Goal: Communication & Community: Participate in discussion

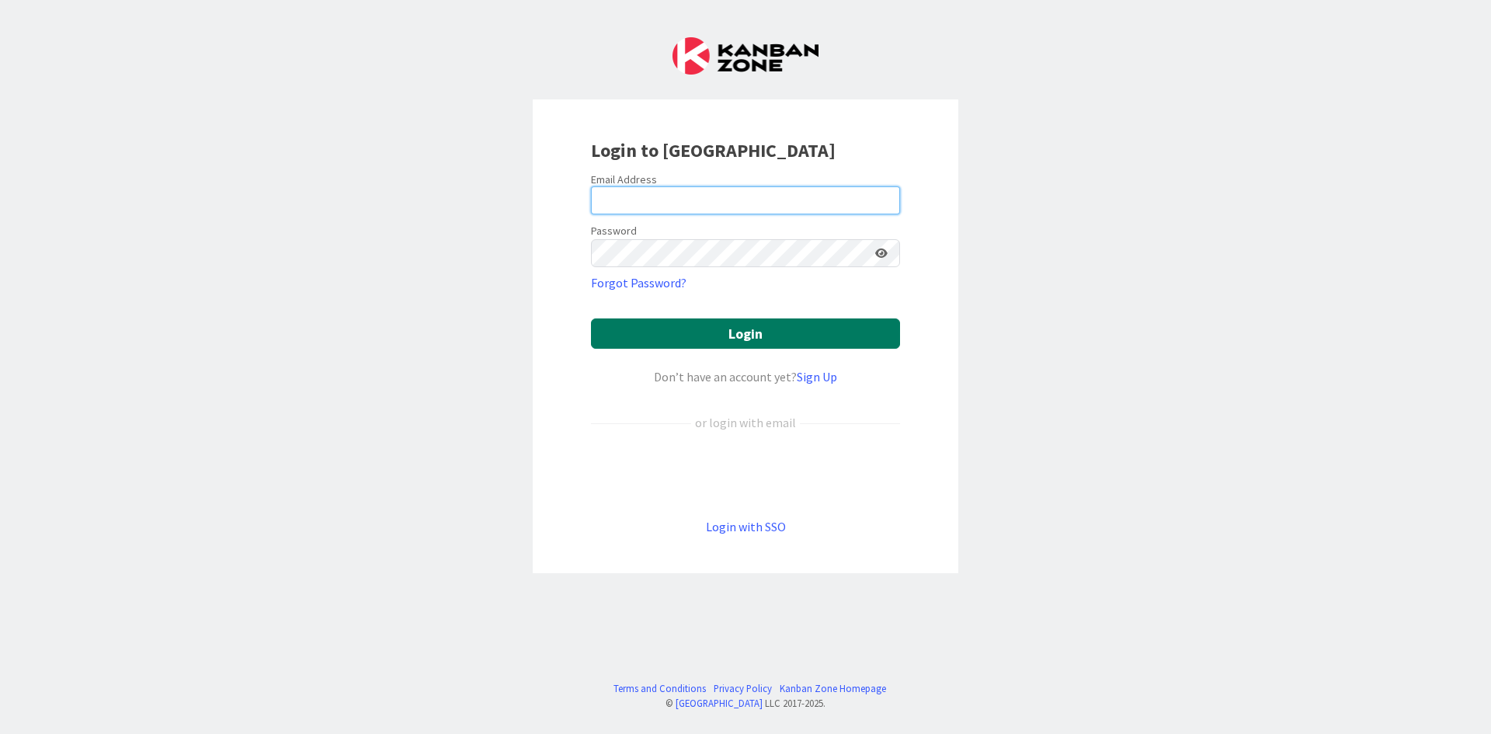
type input "[PERSON_NAME][EMAIL_ADDRESS][DOMAIN_NAME]"
click at [802, 335] on button "Login" at bounding box center [745, 333] width 309 height 30
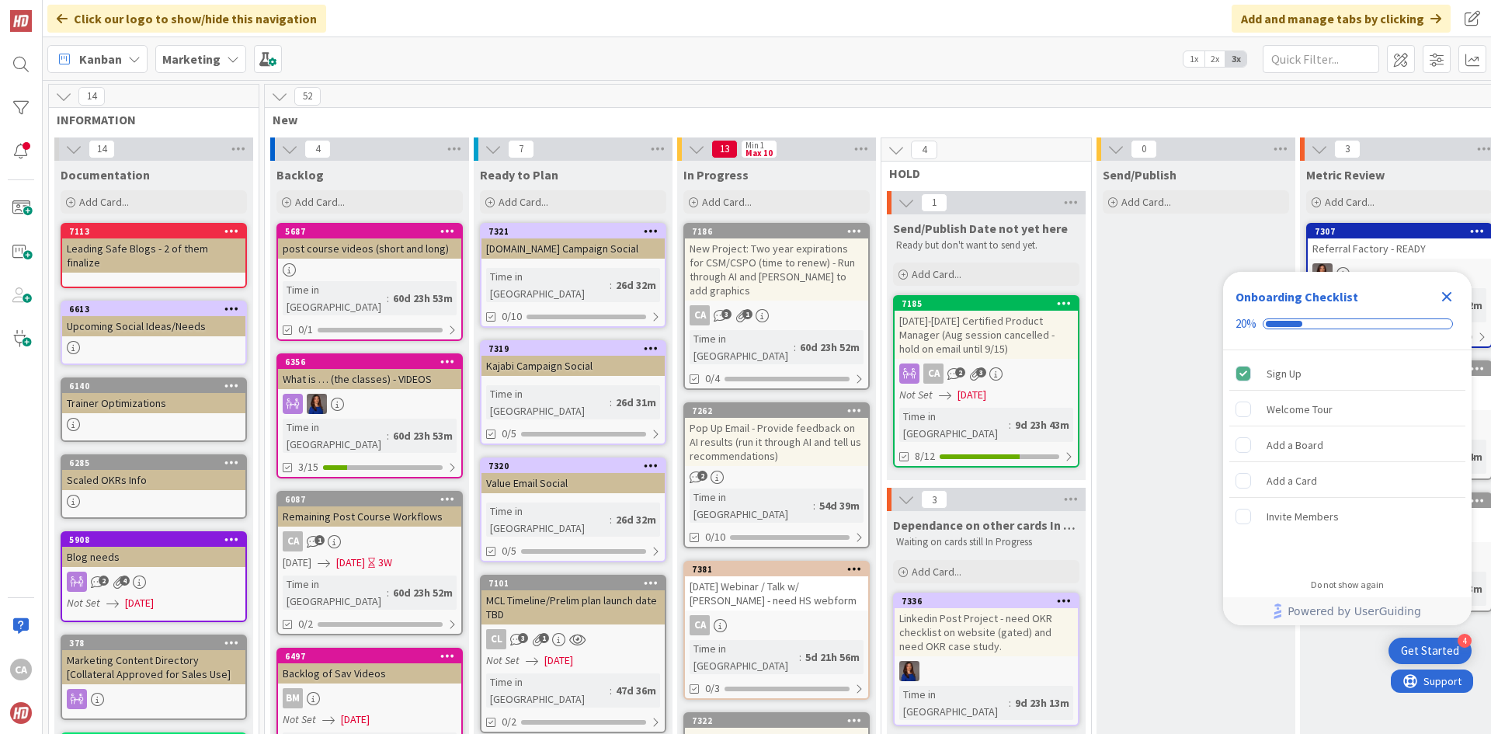
click at [1027, 342] on div "[DATE]-[DATE] Certified Product Manager (Aug session cancelled - hold on email …" at bounding box center [985, 335] width 183 height 48
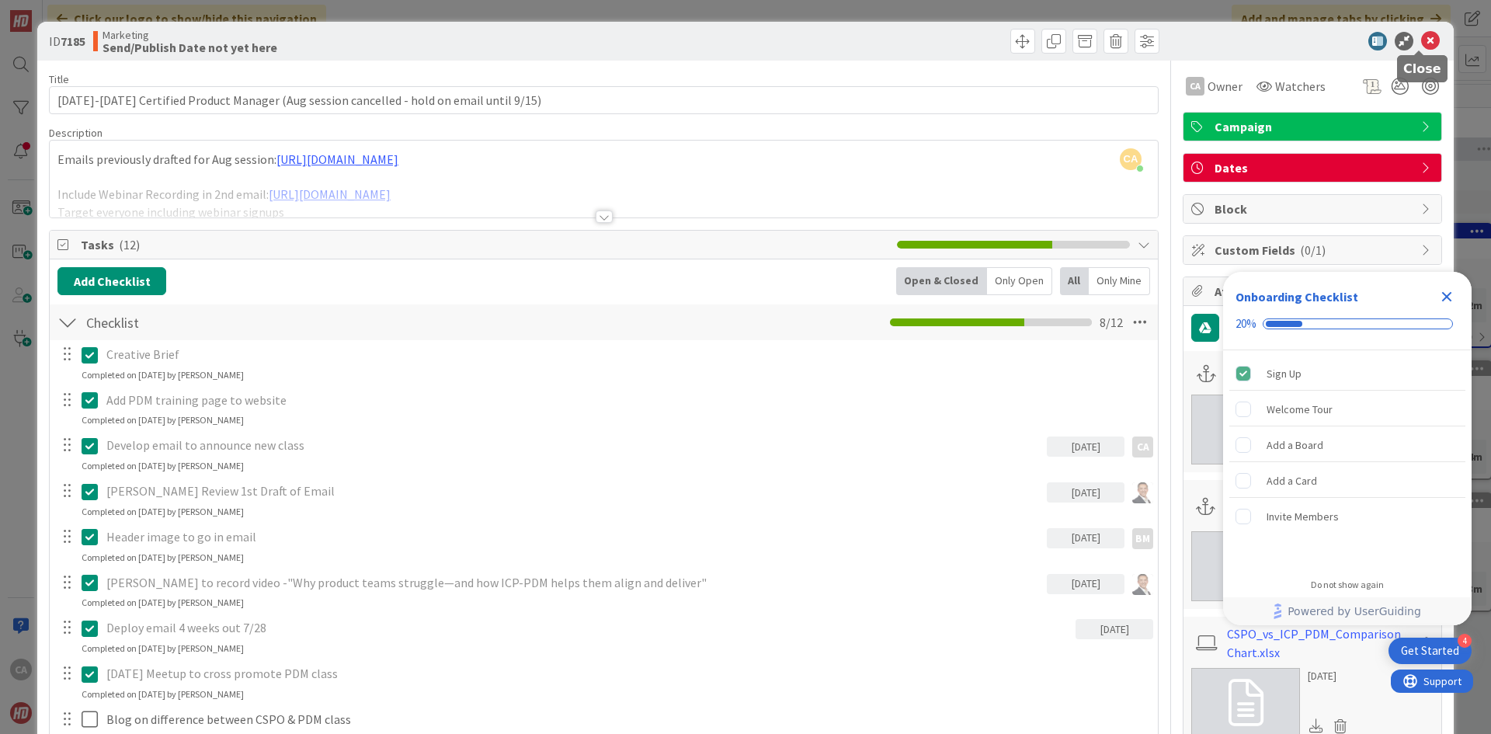
click at [1421, 43] on icon at bounding box center [1430, 41] width 19 height 19
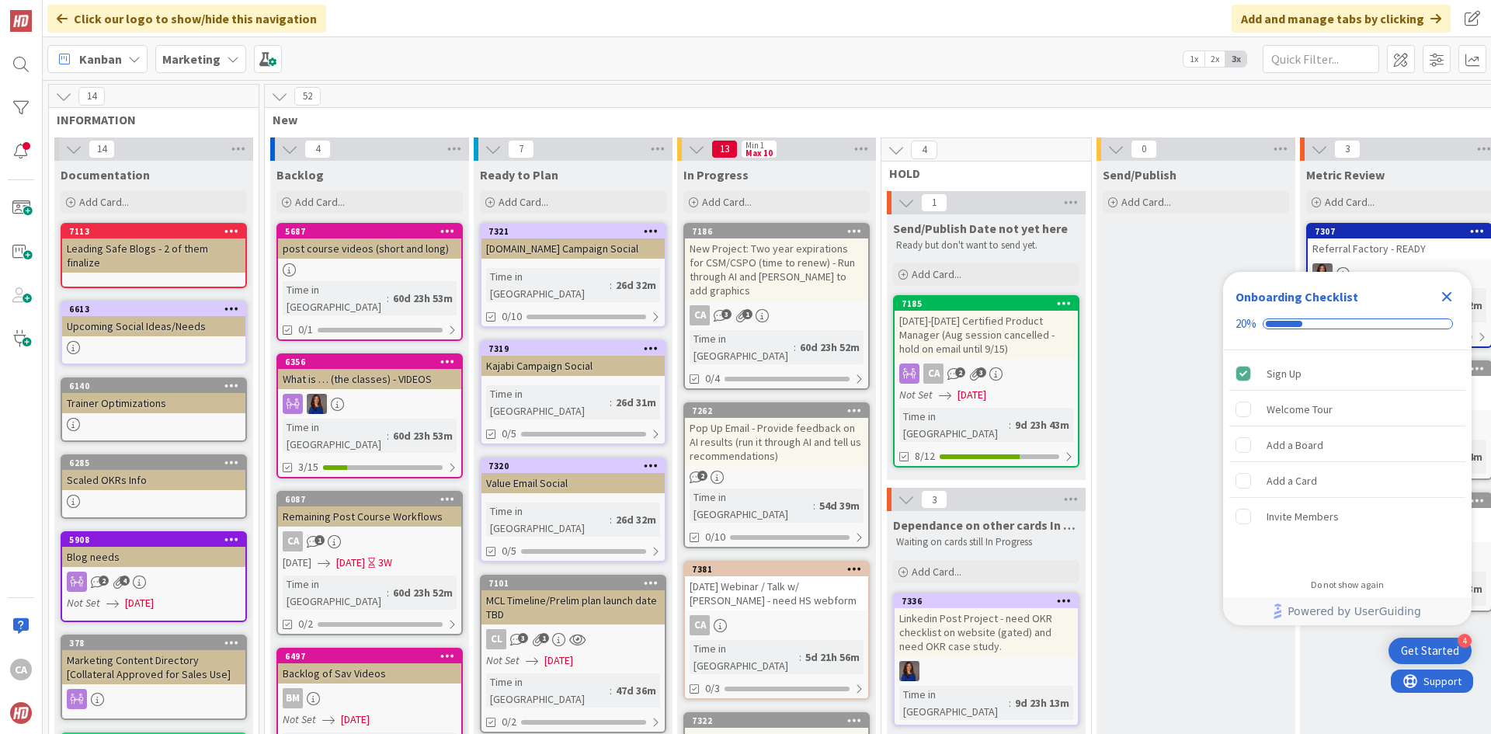
click at [783, 274] on div "New Project: Two year expirations for CSM/CSPO (time to renew) - Run through AI…" at bounding box center [776, 269] width 183 height 62
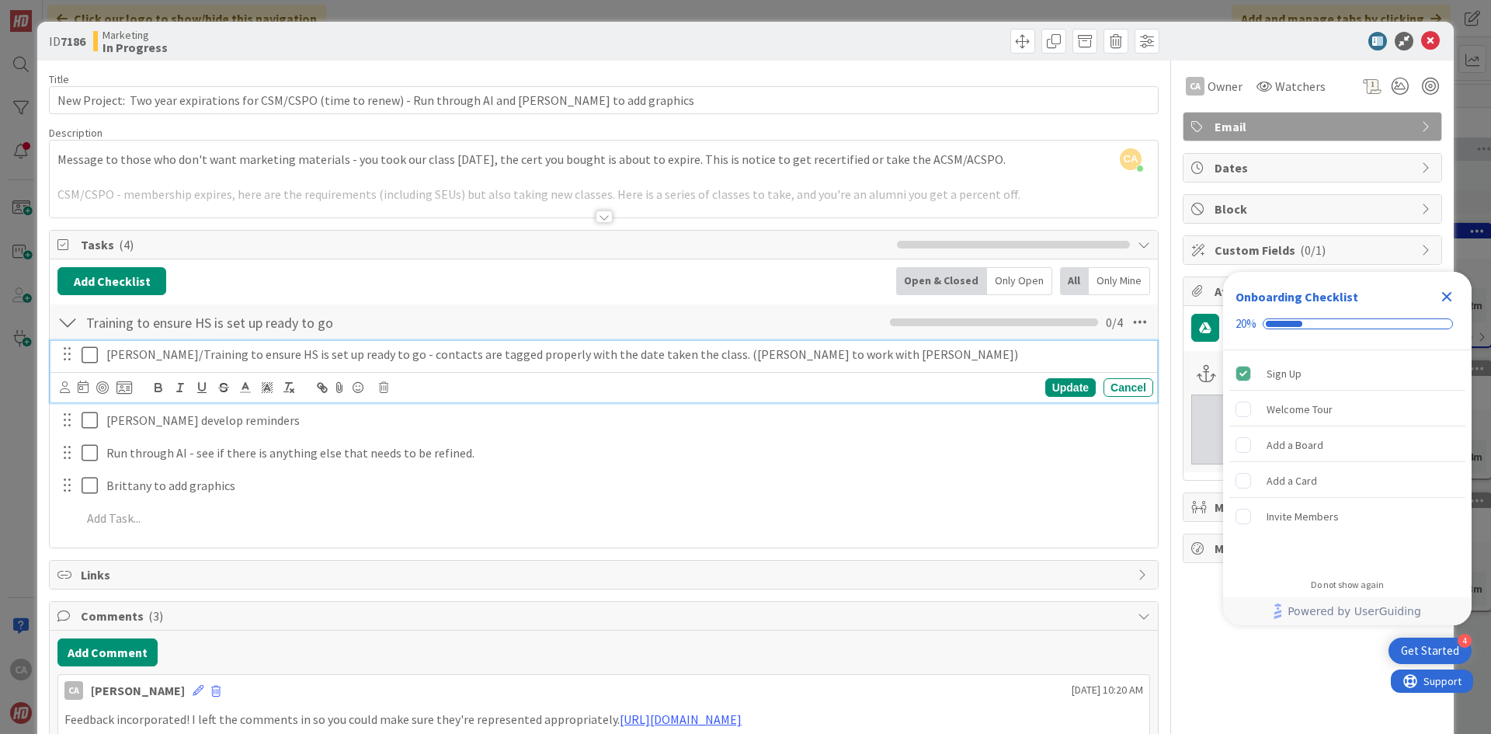
click at [88, 354] on icon at bounding box center [93, 355] width 23 height 19
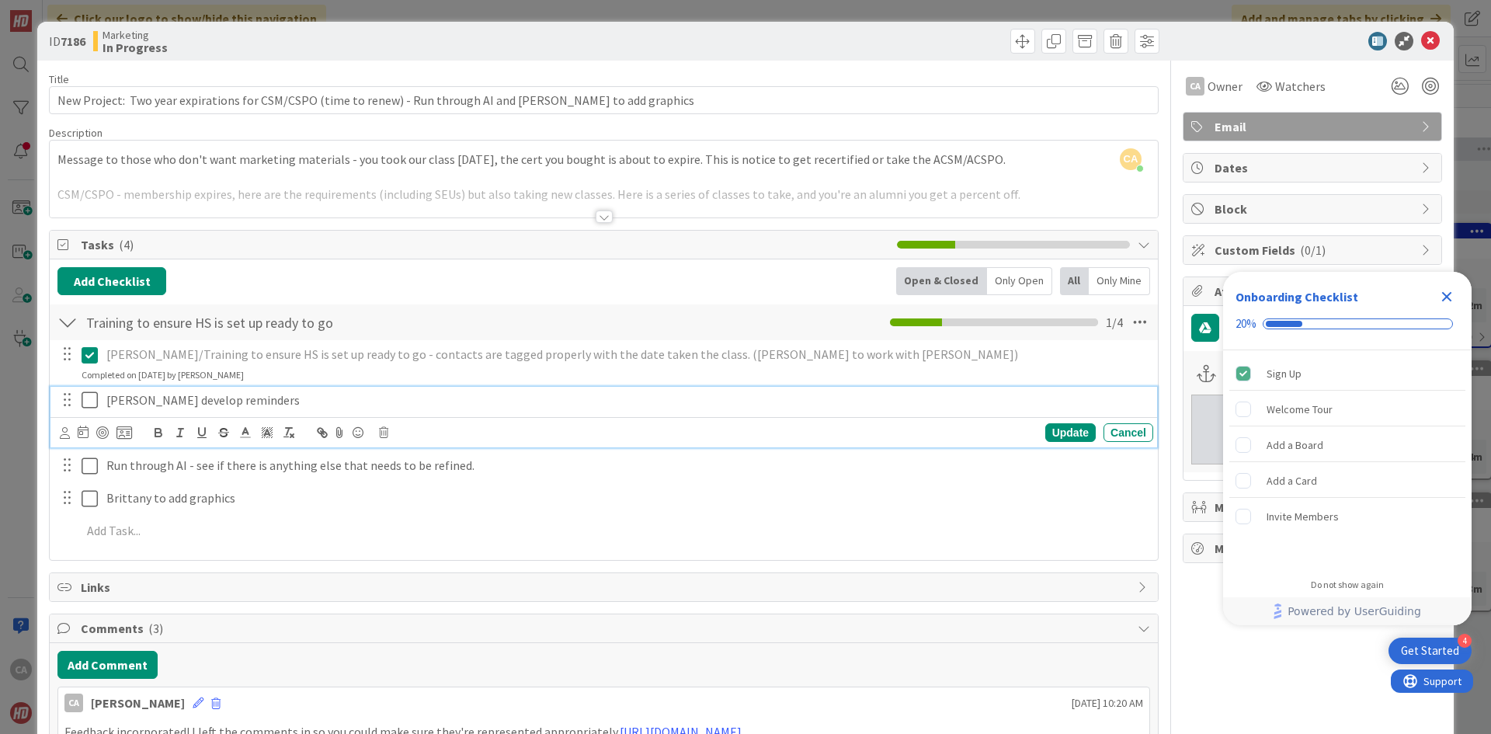
click at [88, 393] on icon at bounding box center [93, 400] width 23 height 19
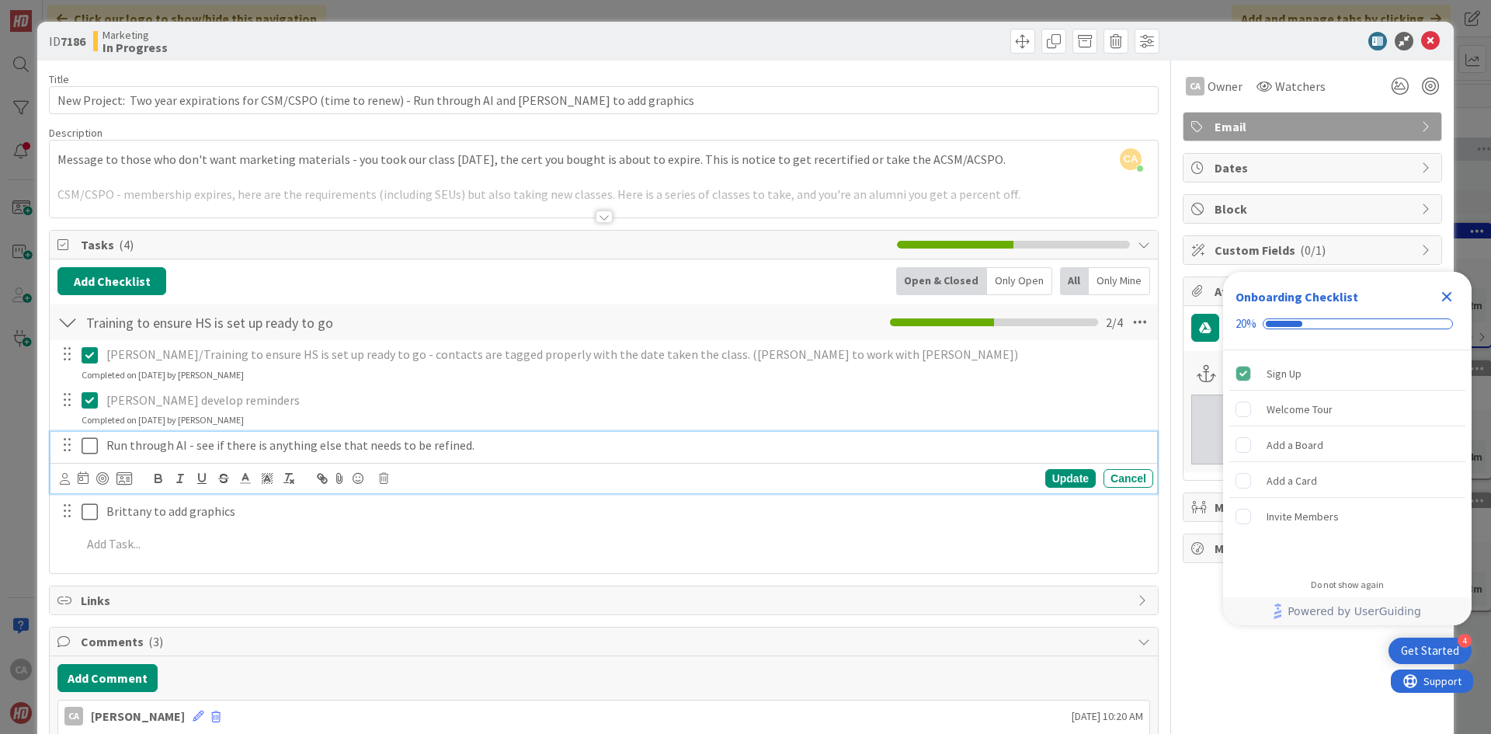
click at [87, 441] on icon at bounding box center [93, 445] width 23 height 19
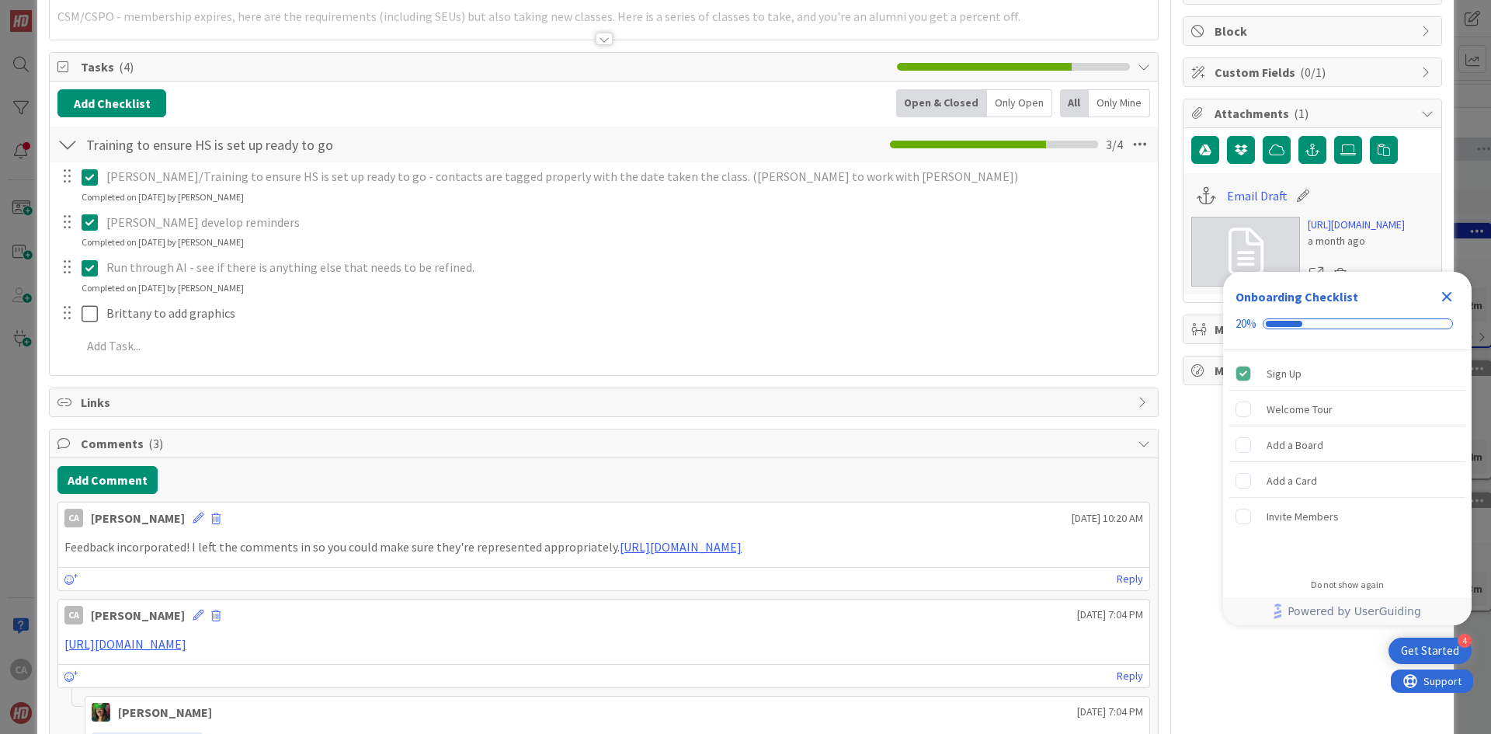
scroll to position [177, 0]
click at [719, 551] on link "[URL][DOMAIN_NAME]" at bounding box center [681, 548] width 122 height 16
click at [99, 479] on button "Add Comment" at bounding box center [107, 481] width 100 height 28
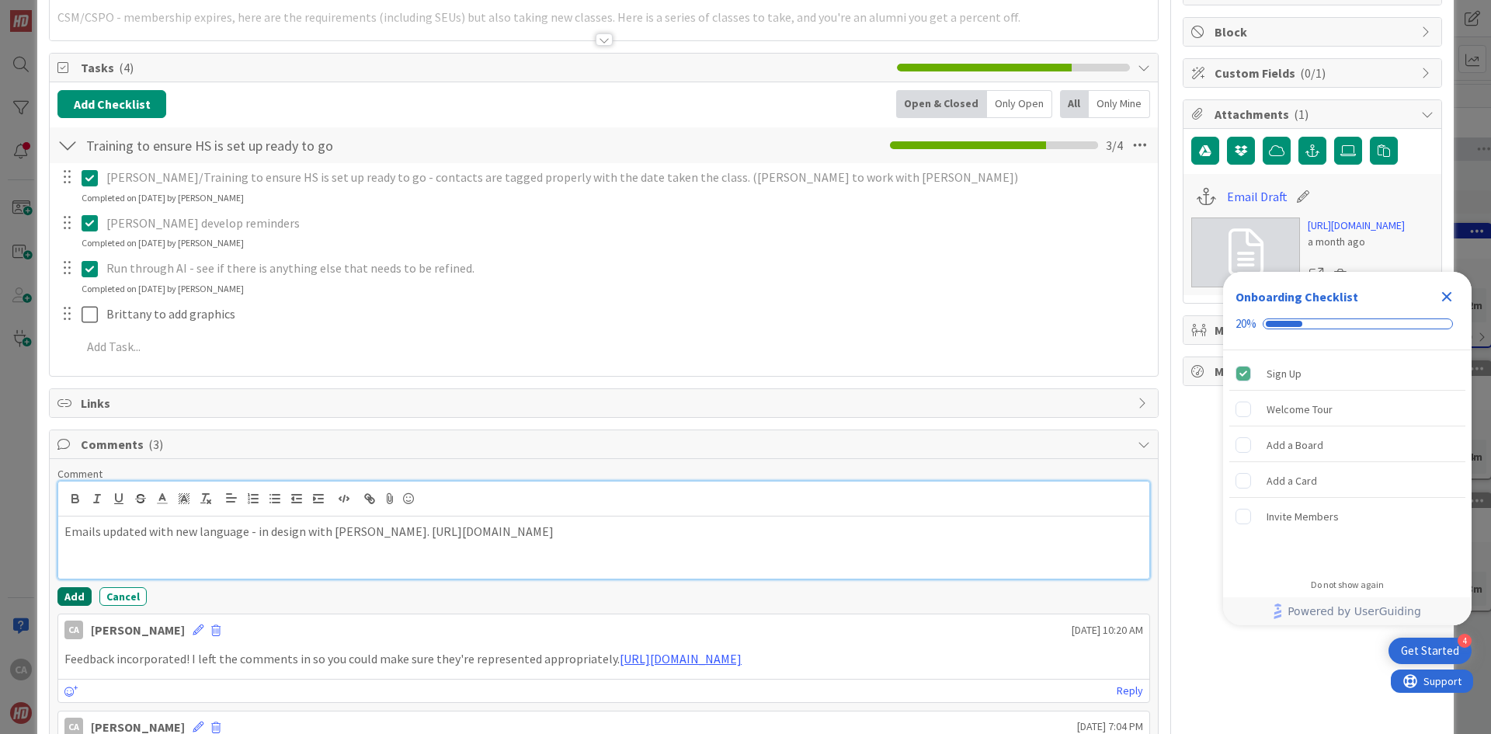
click at [75, 597] on button "Add" at bounding box center [74, 596] width 34 height 19
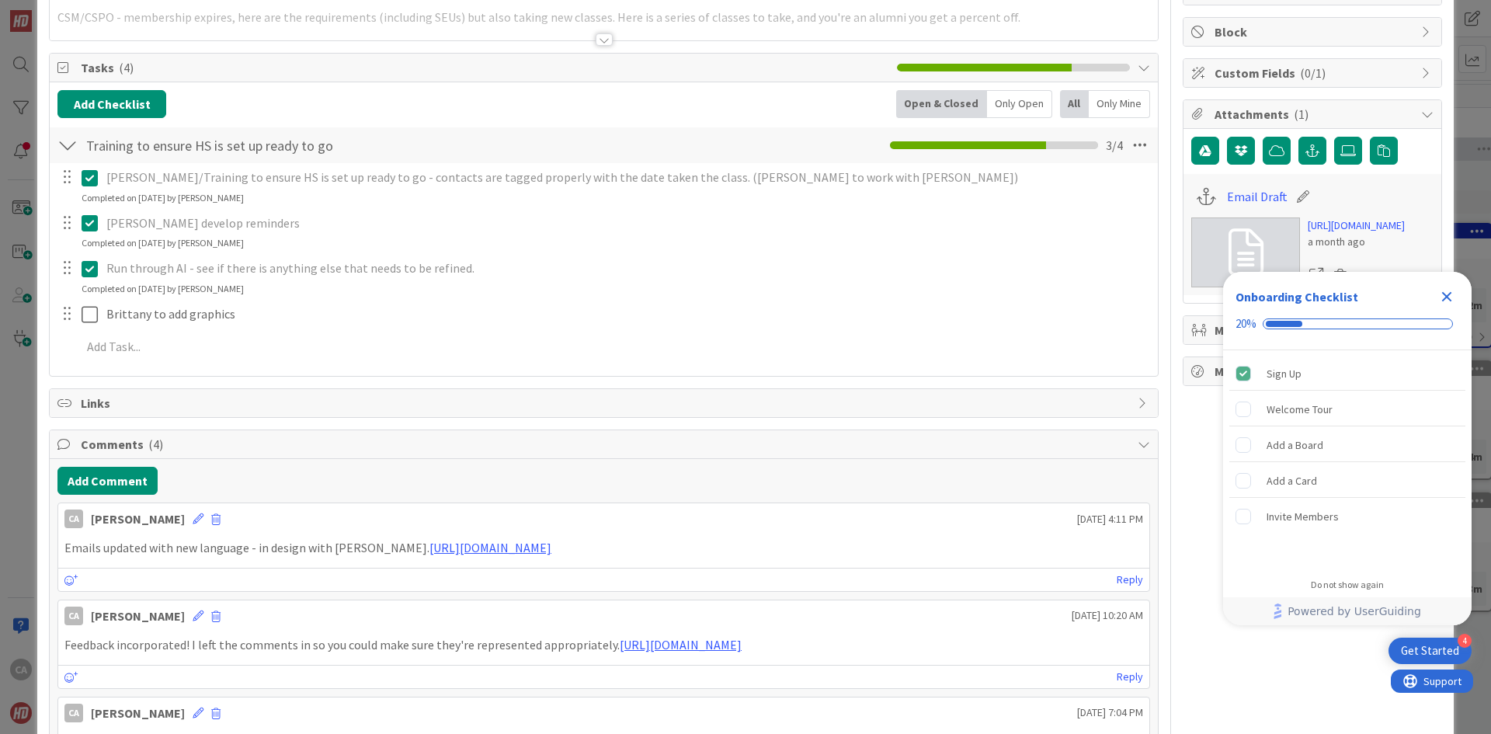
scroll to position [0, 0]
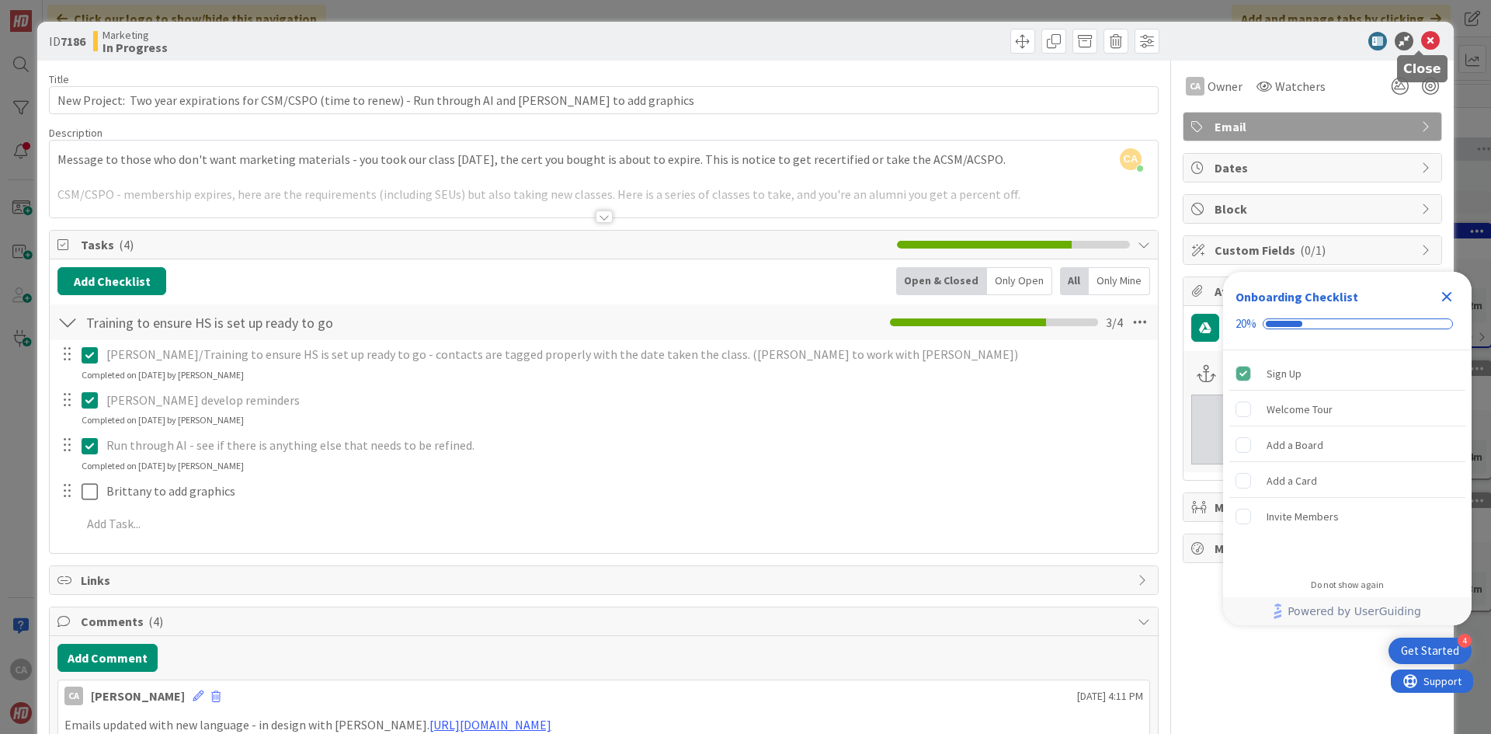
click at [1421, 42] on icon at bounding box center [1430, 41] width 19 height 19
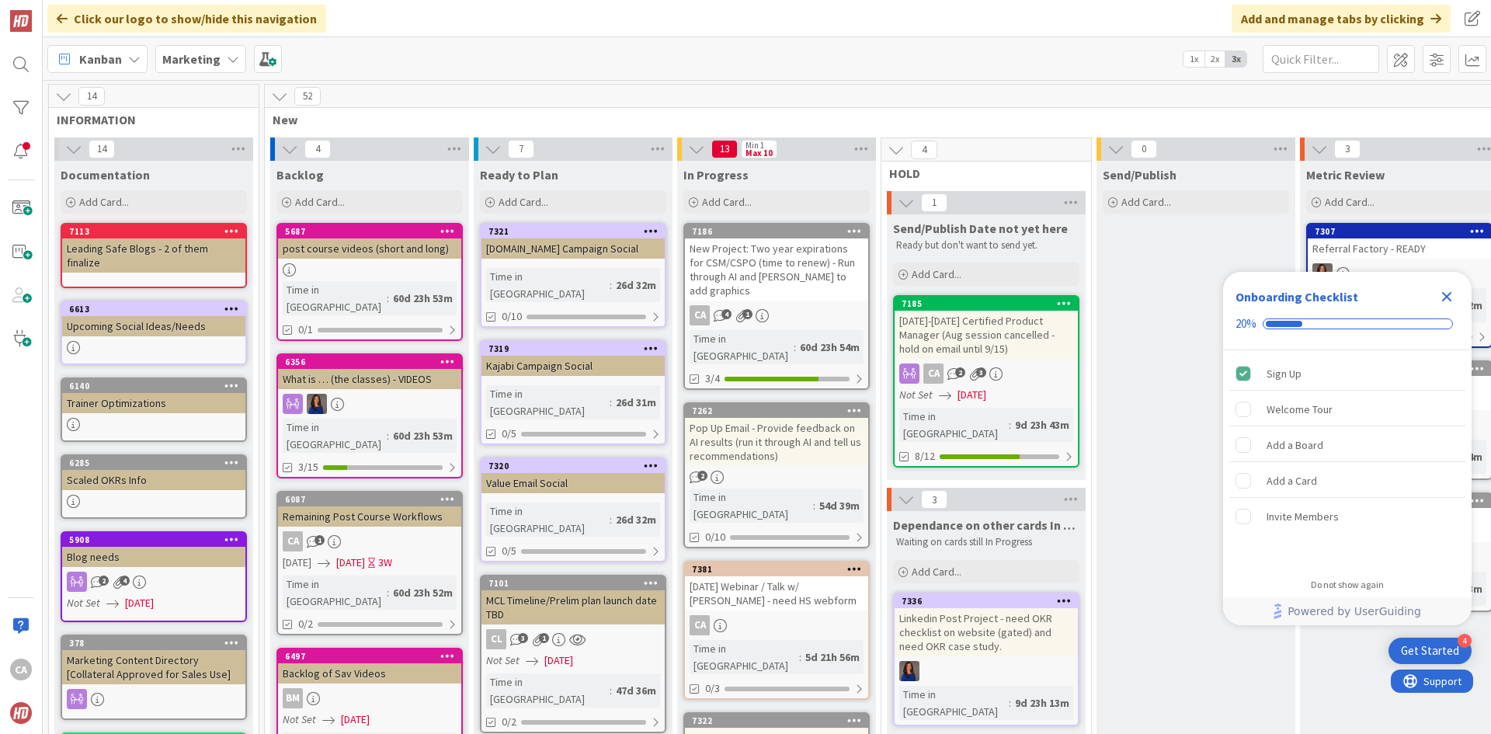
click at [800, 426] on div "Pop Up Email - Provide feedback on AI results (run it through AI and tell us re…" at bounding box center [776, 442] width 183 height 48
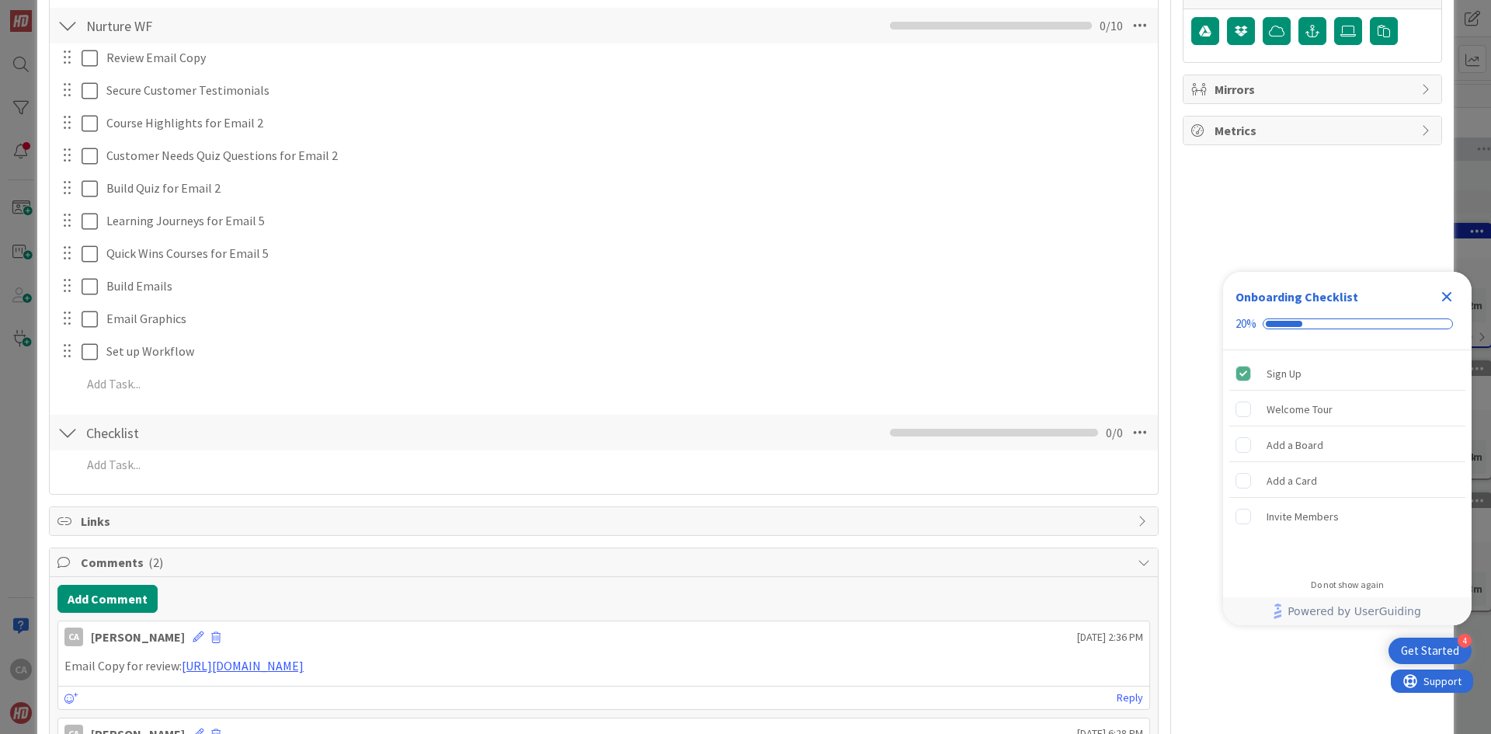
scroll to position [311, 0]
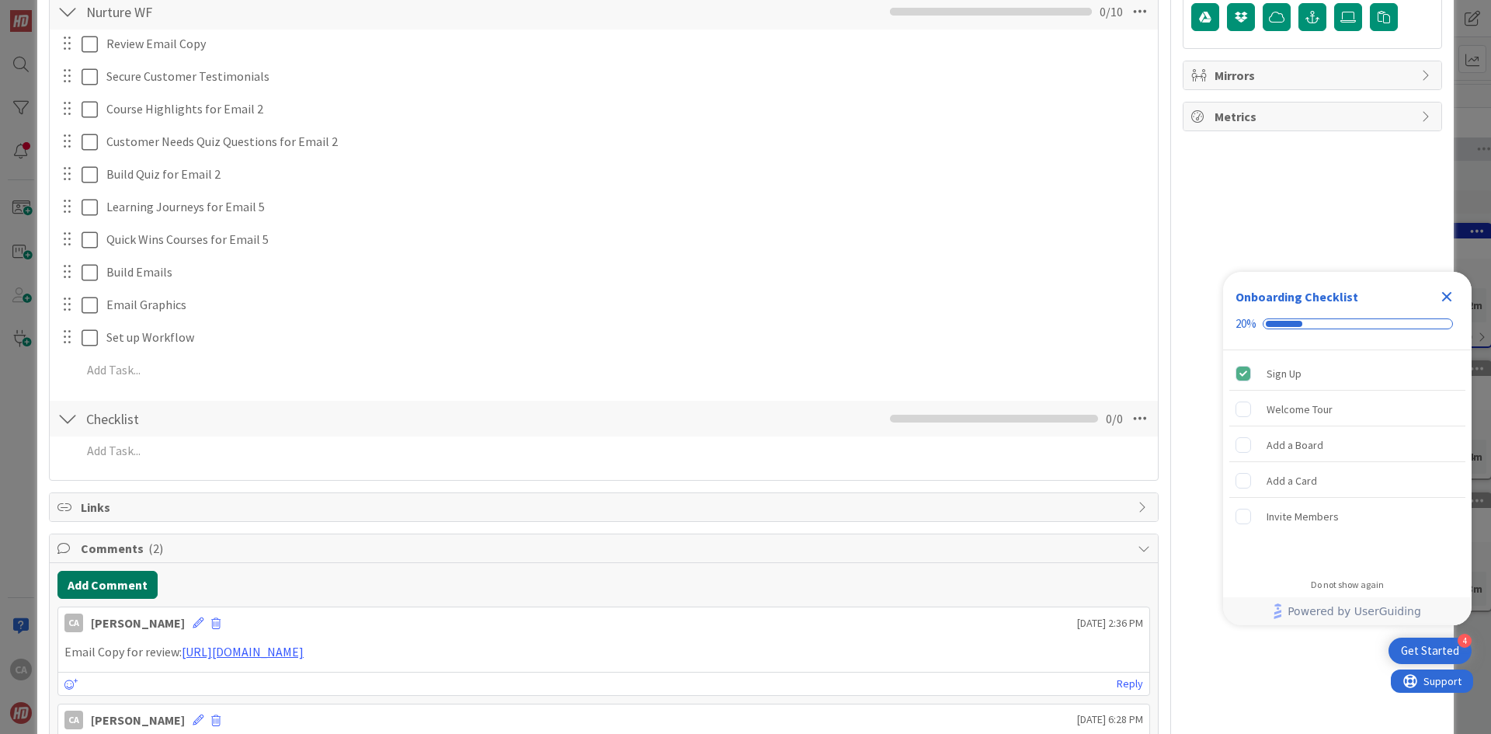
click at [99, 584] on button "Add Comment" at bounding box center [107, 585] width 100 height 28
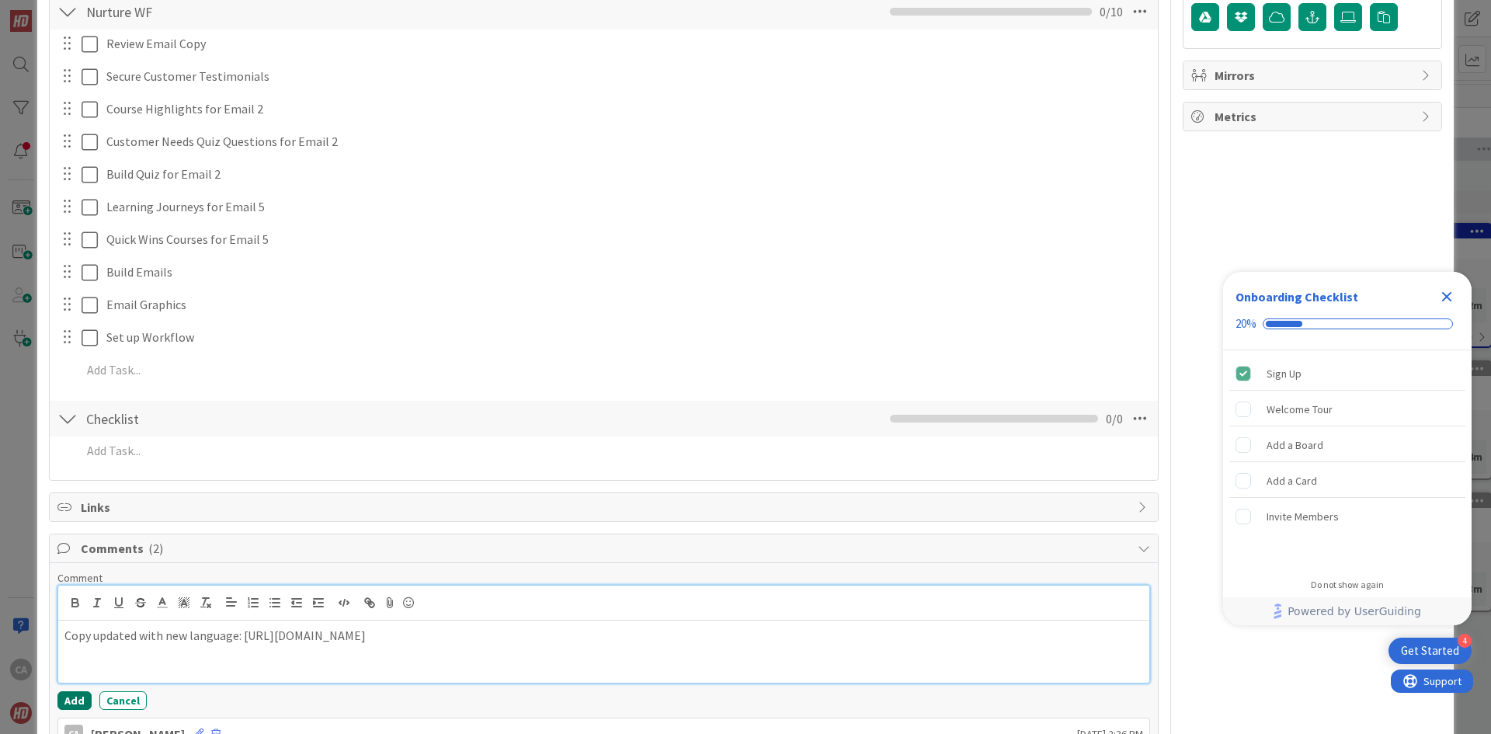
click at [72, 695] on button "Add" at bounding box center [74, 700] width 34 height 19
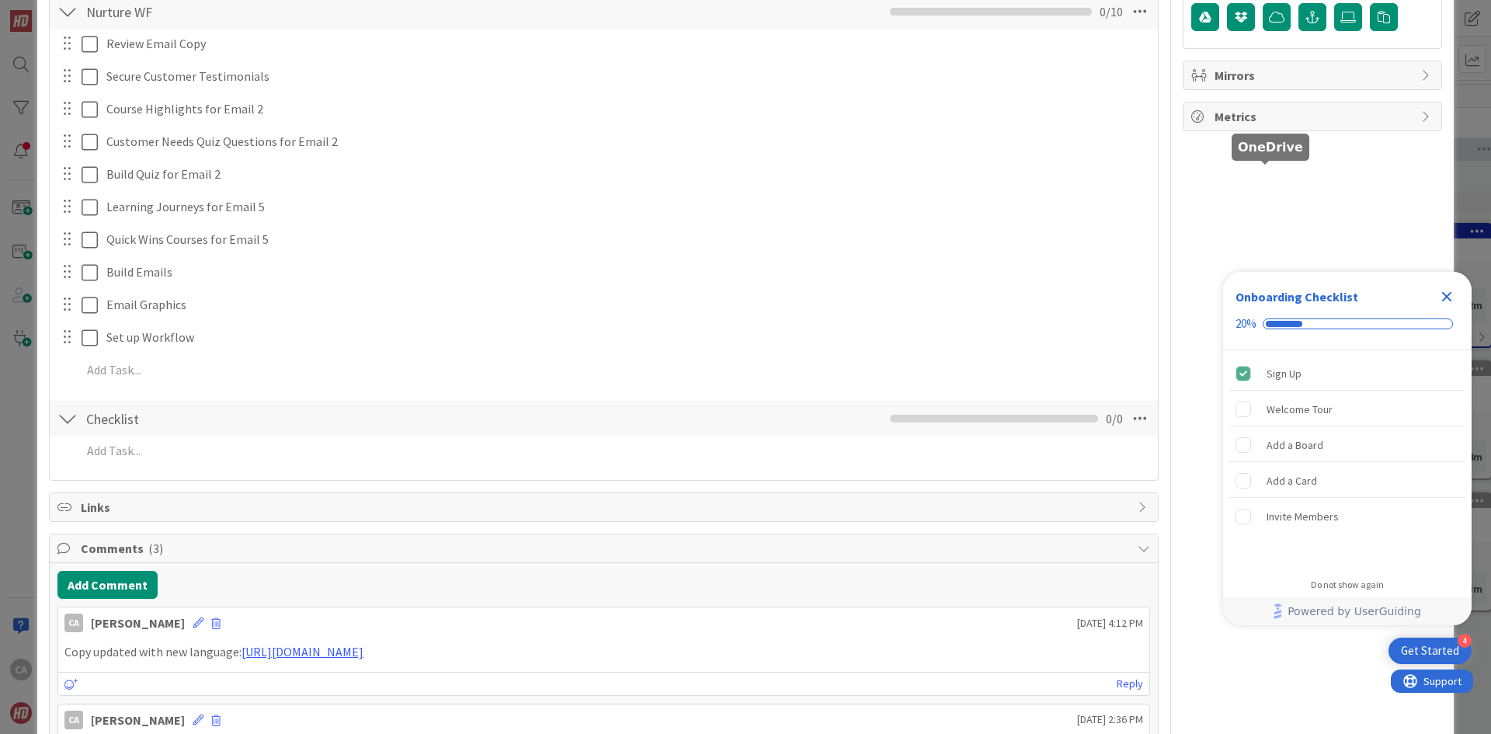
scroll to position [0, 0]
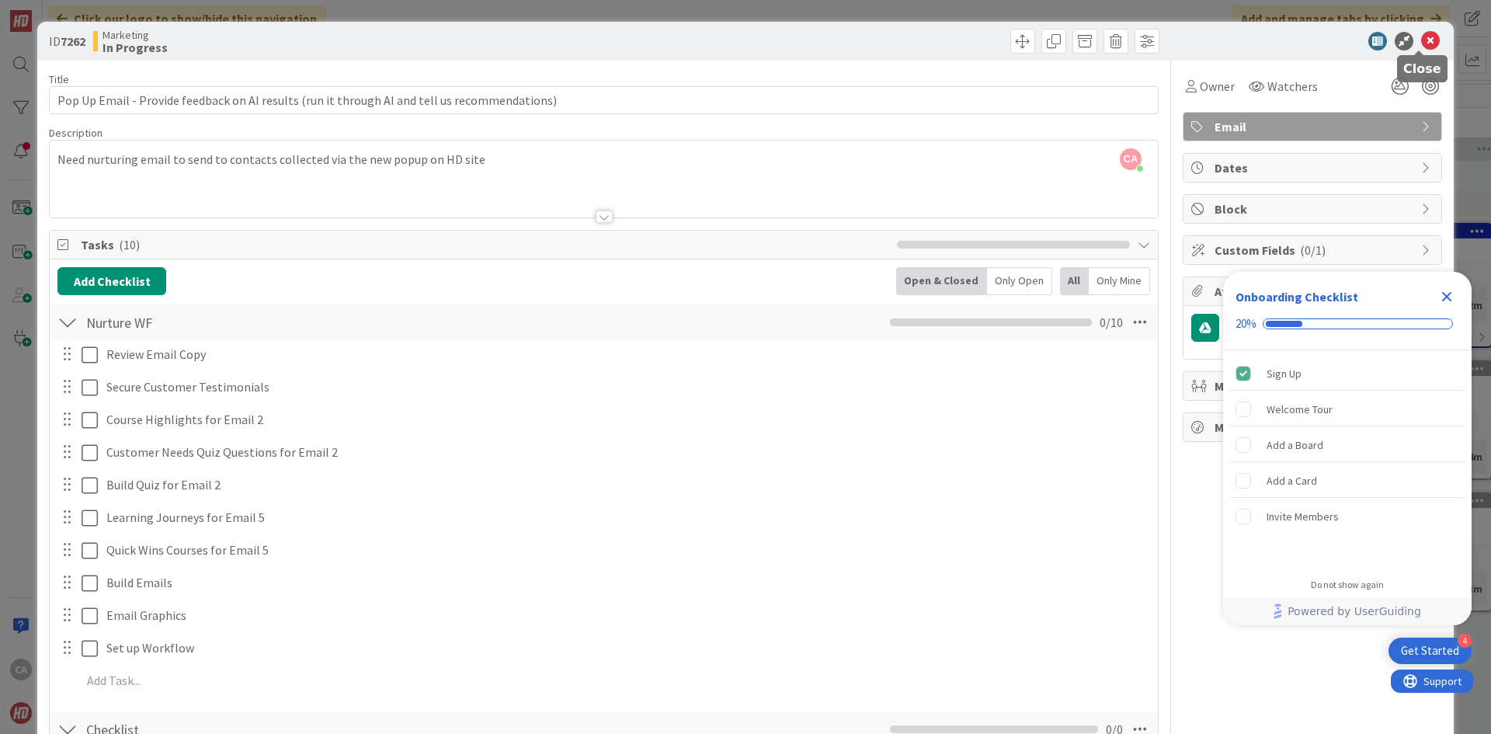
click at [1421, 38] on icon at bounding box center [1430, 41] width 19 height 19
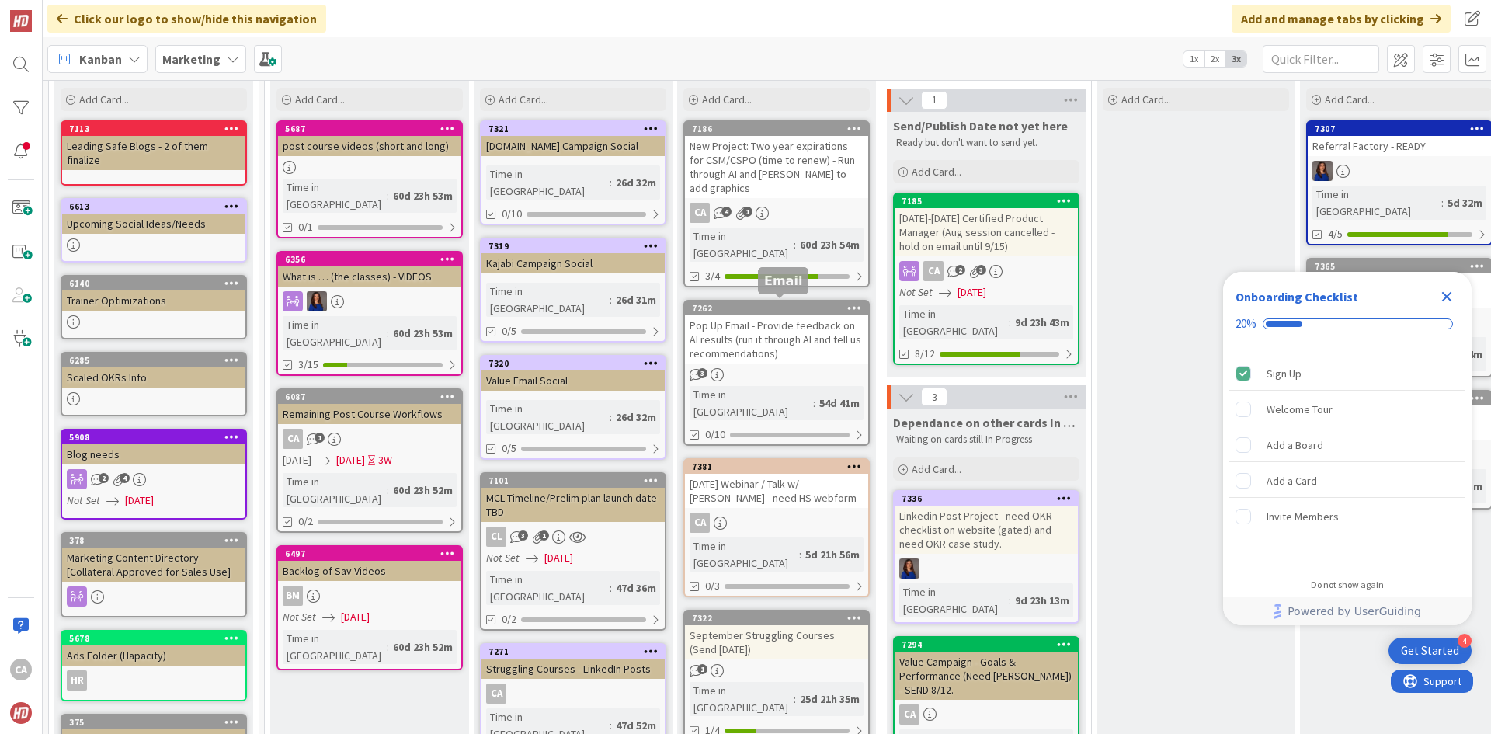
scroll to position [233, 0]
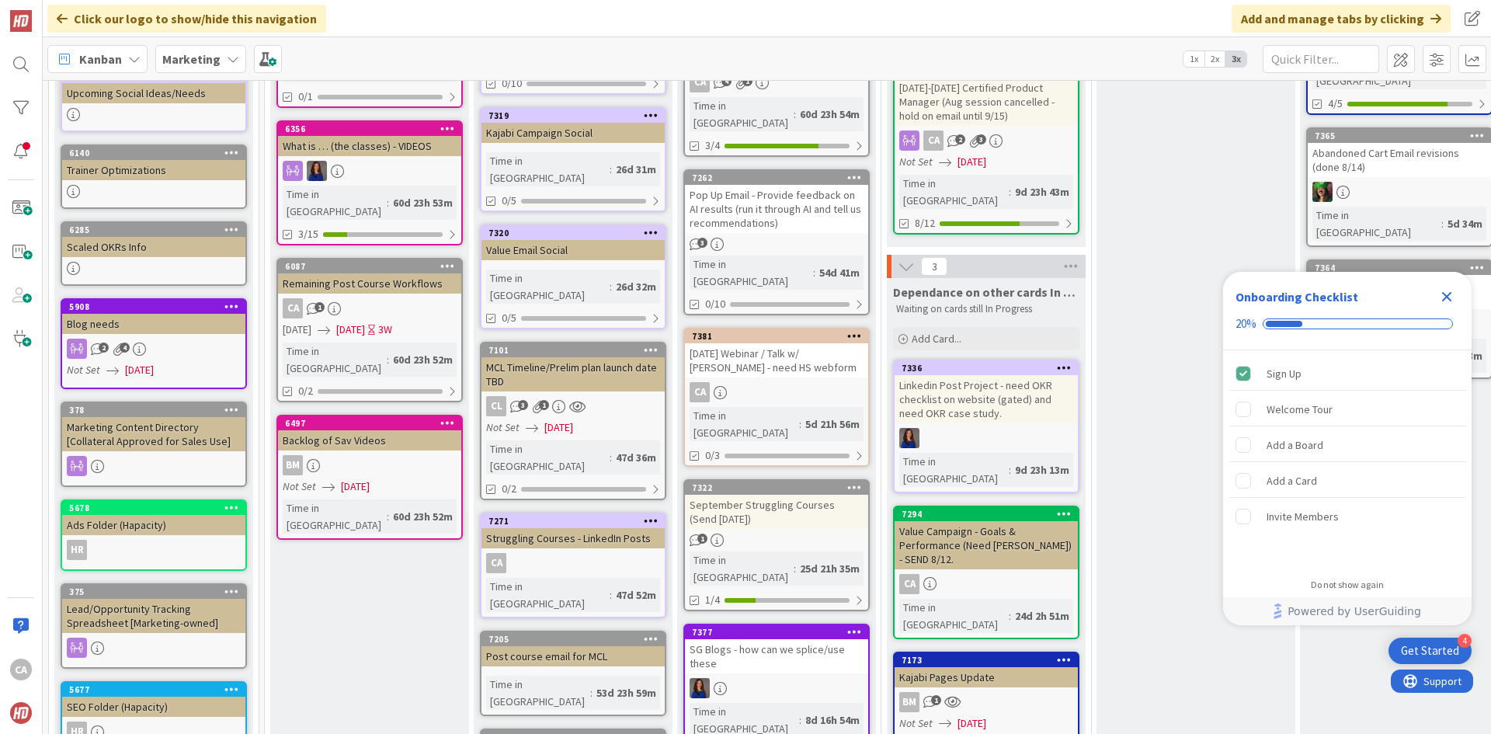
click at [774, 343] on div "[DATE] Webinar / Talk w/ [PERSON_NAME] - need HS webform" at bounding box center [776, 360] width 183 height 34
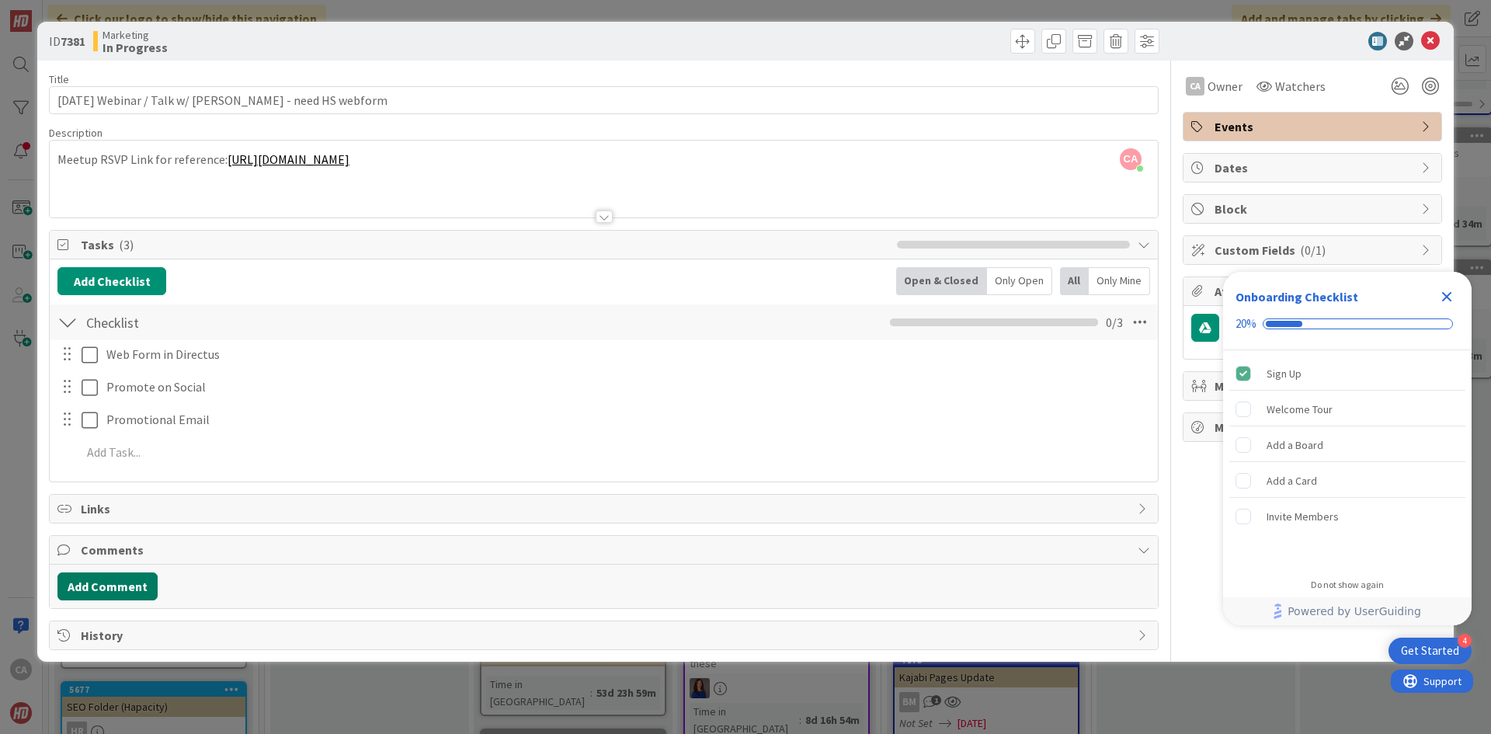
click at [110, 580] on button "Add Comment" at bounding box center [107, 586] width 100 height 28
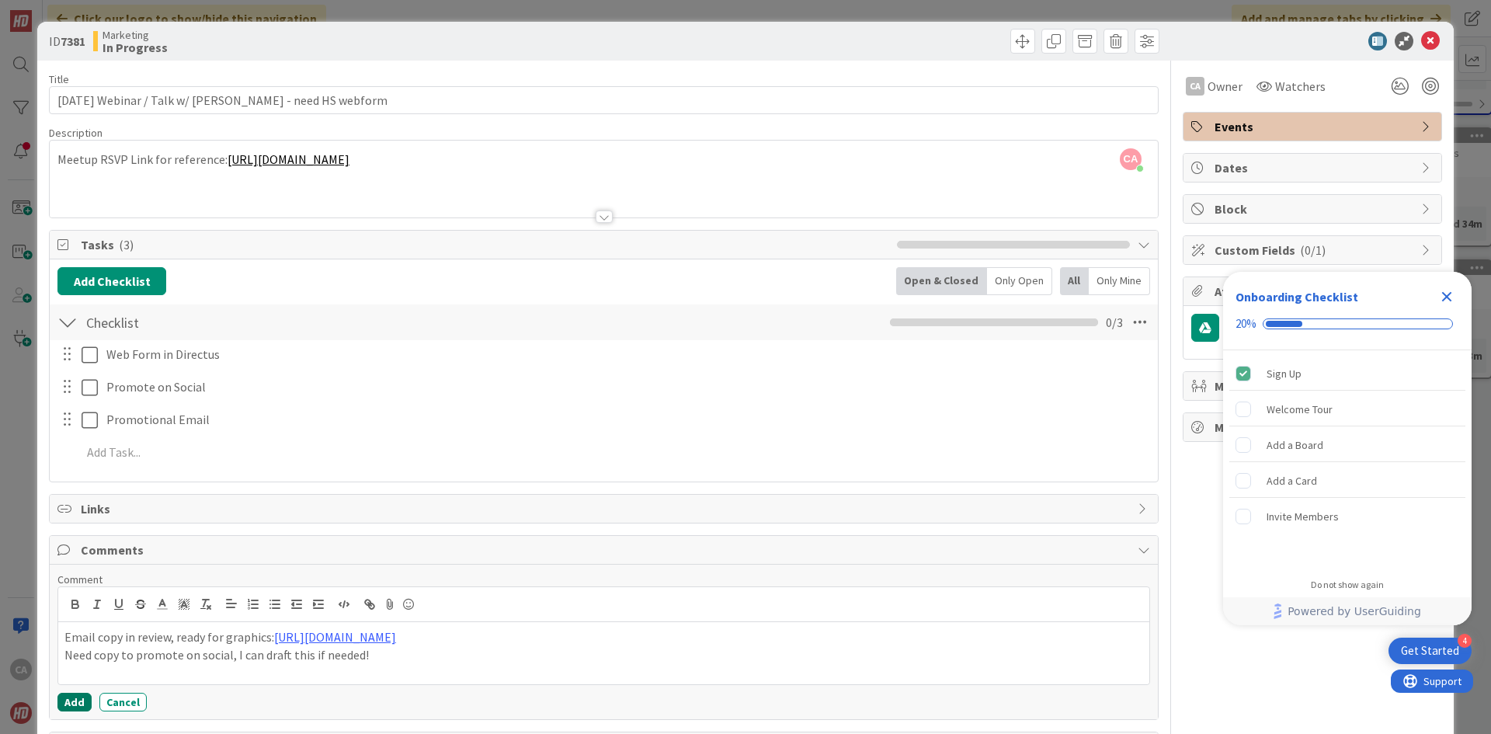
click at [71, 703] on button "Add" at bounding box center [74, 702] width 34 height 19
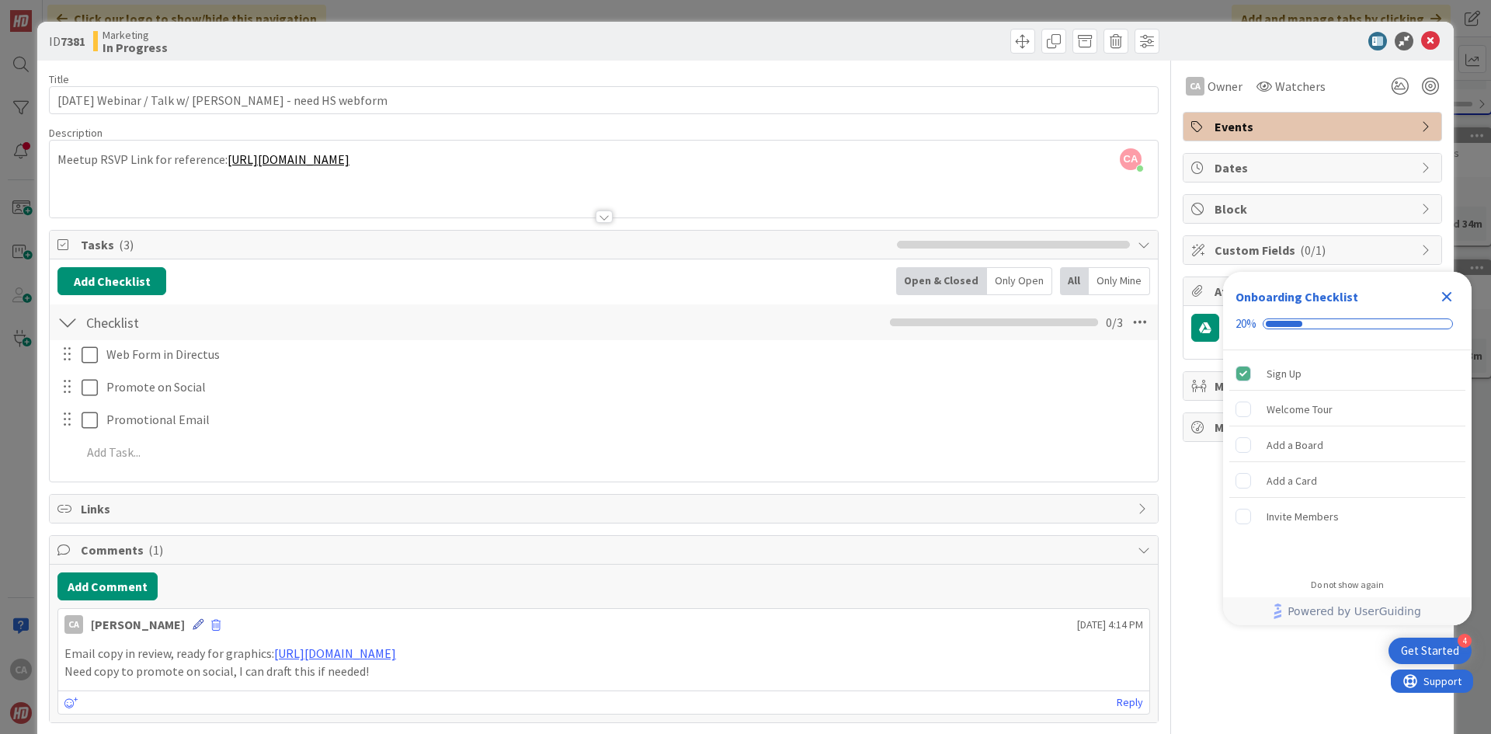
click at [193, 622] on icon at bounding box center [198, 624] width 11 height 11
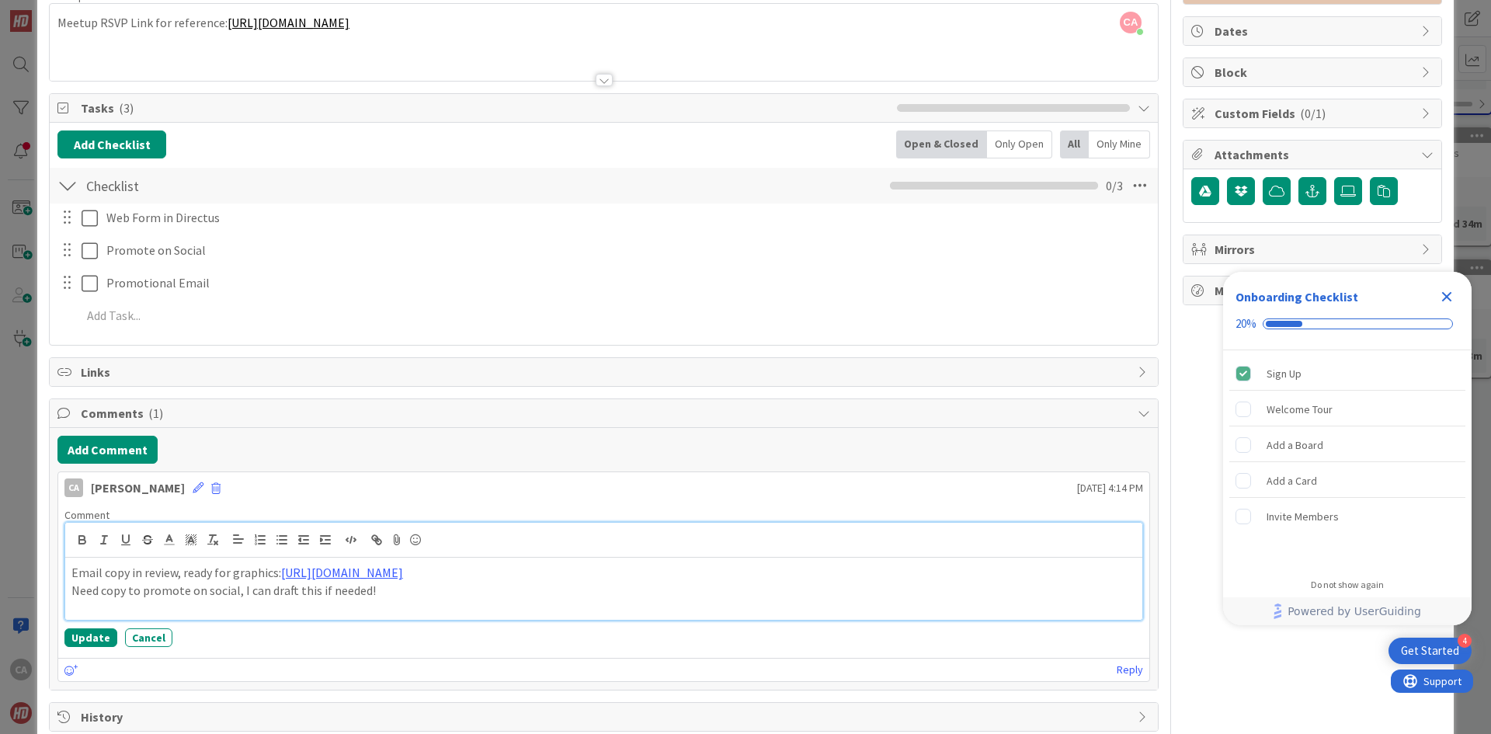
scroll to position [156, 0]
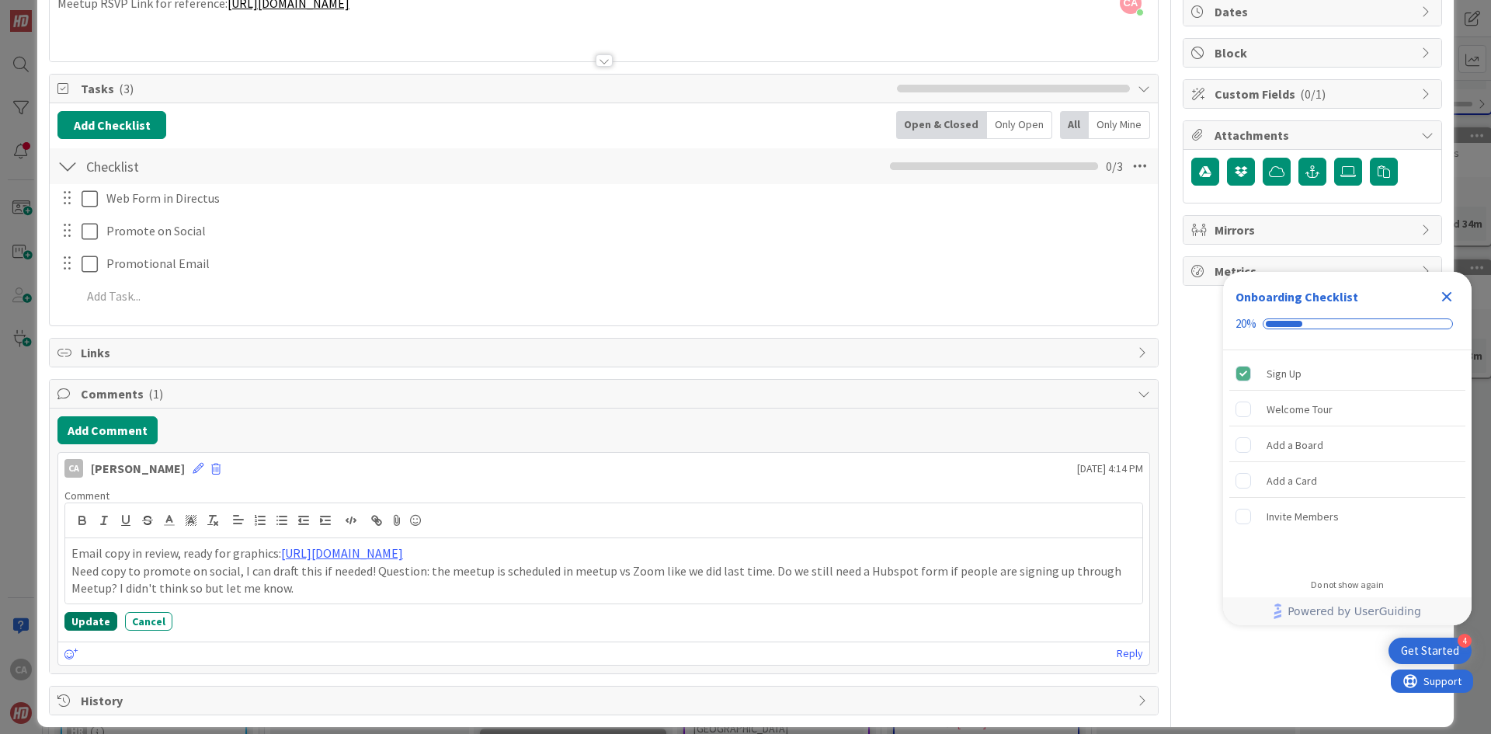
click at [71, 625] on button "Update" at bounding box center [90, 621] width 53 height 19
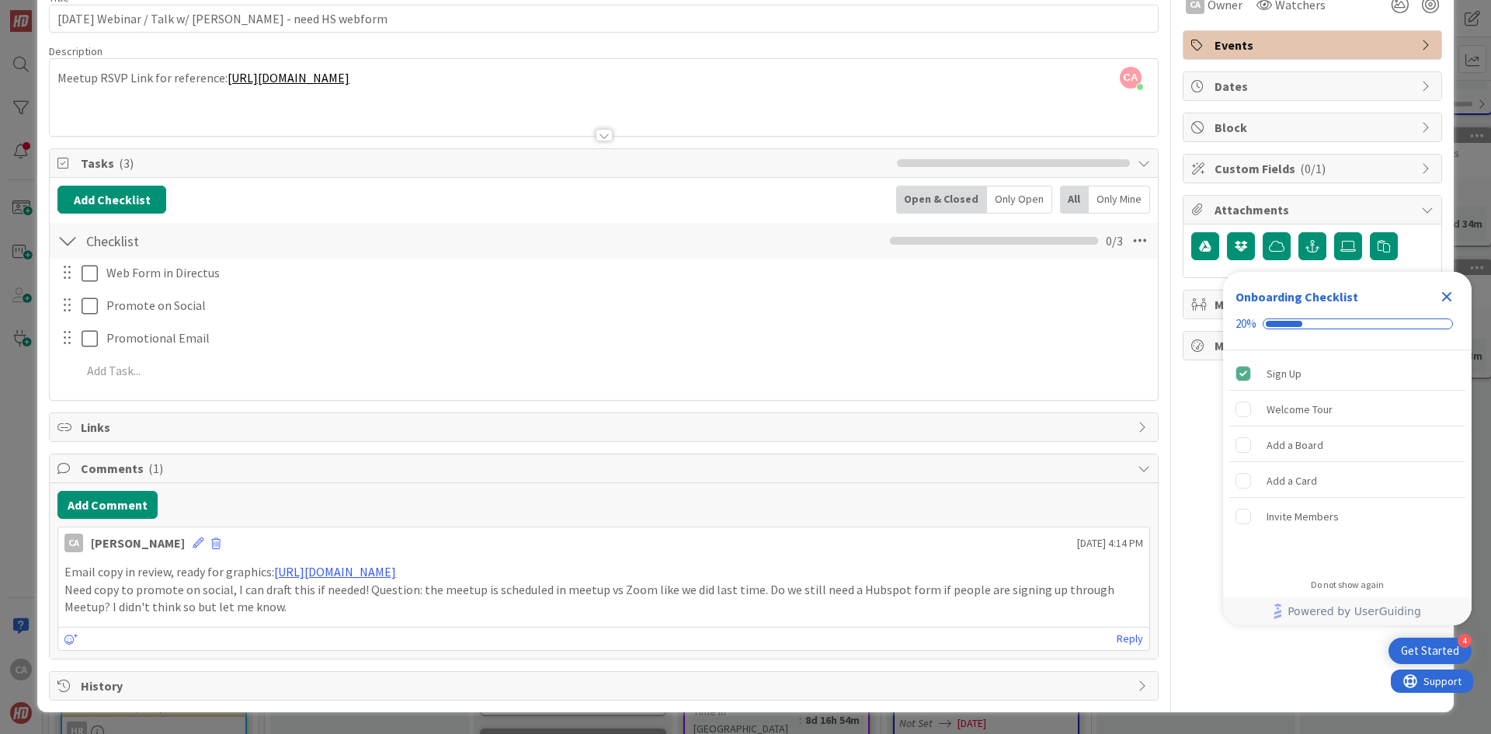
scroll to position [0, 0]
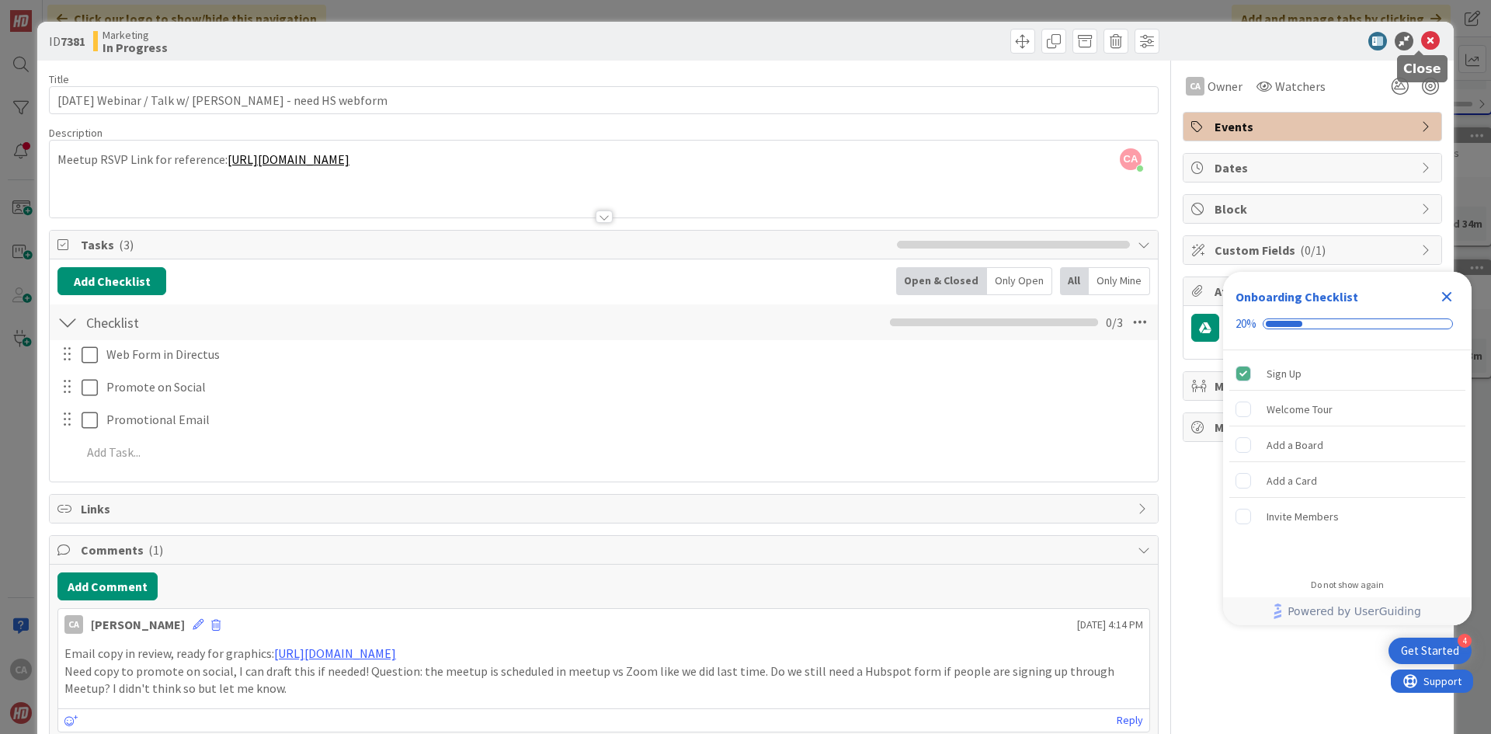
click at [1421, 39] on icon at bounding box center [1430, 41] width 19 height 19
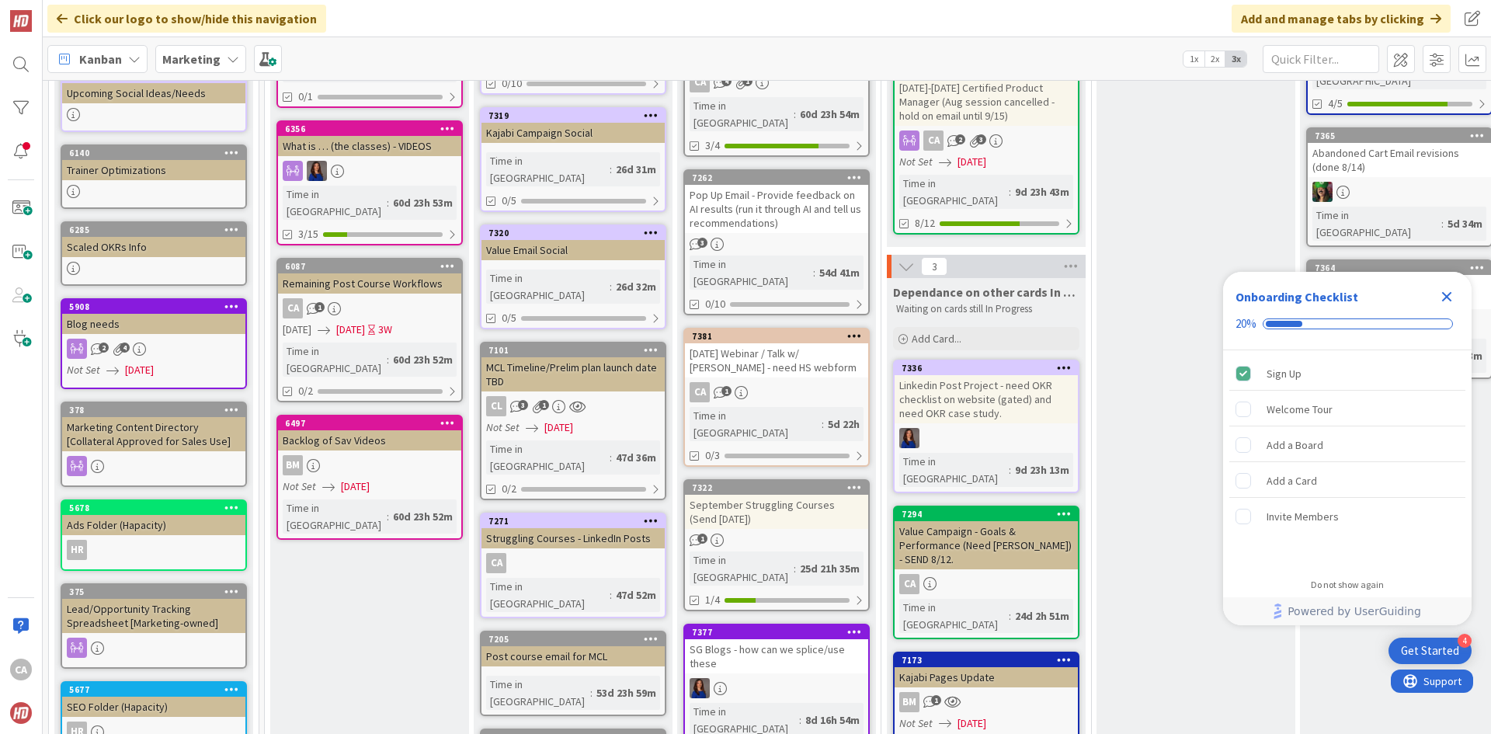
click at [783, 495] on div "September Struggling Courses (Send [DATE])" at bounding box center [776, 512] width 183 height 34
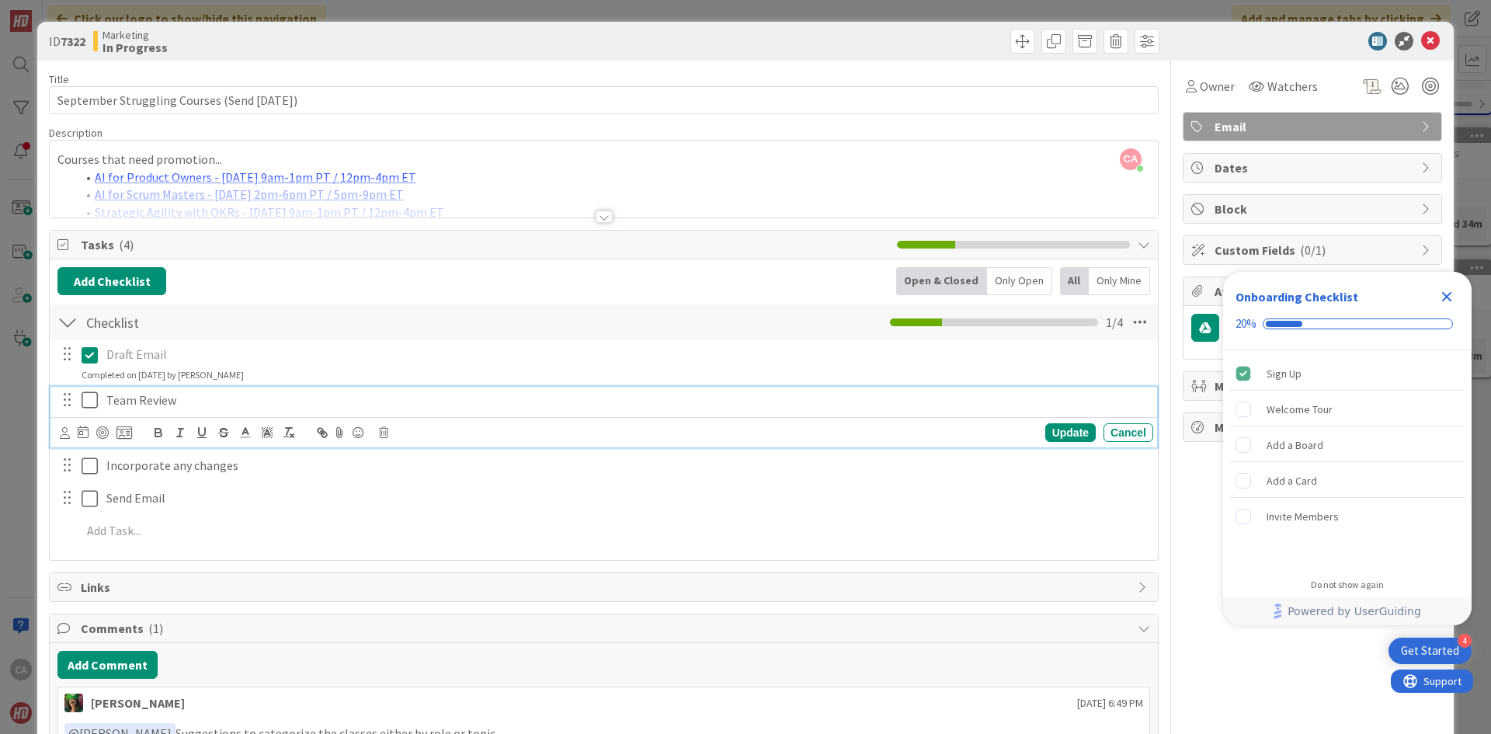
click at [92, 401] on icon at bounding box center [93, 400] width 23 height 19
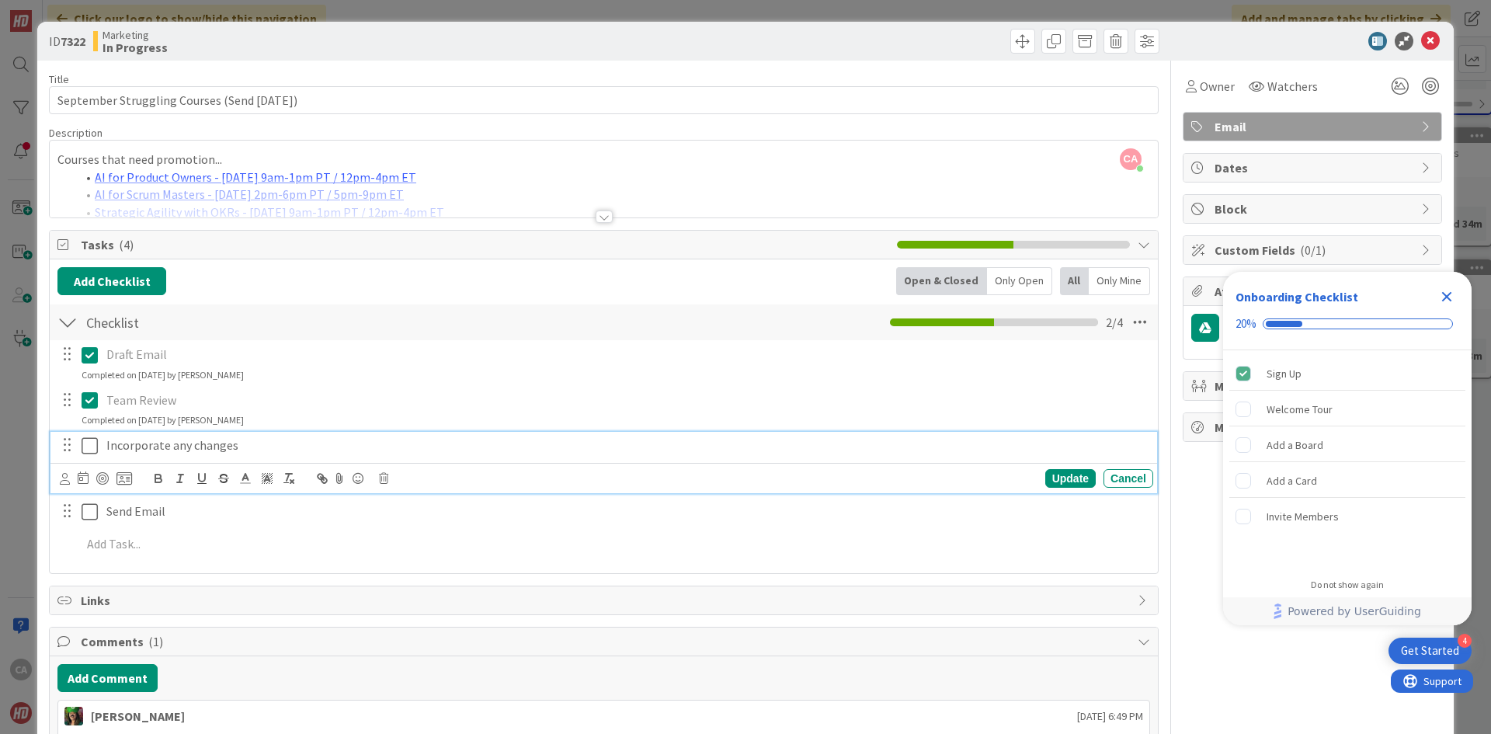
click at [89, 443] on icon at bounding box center [93, 445] width 23 height 19
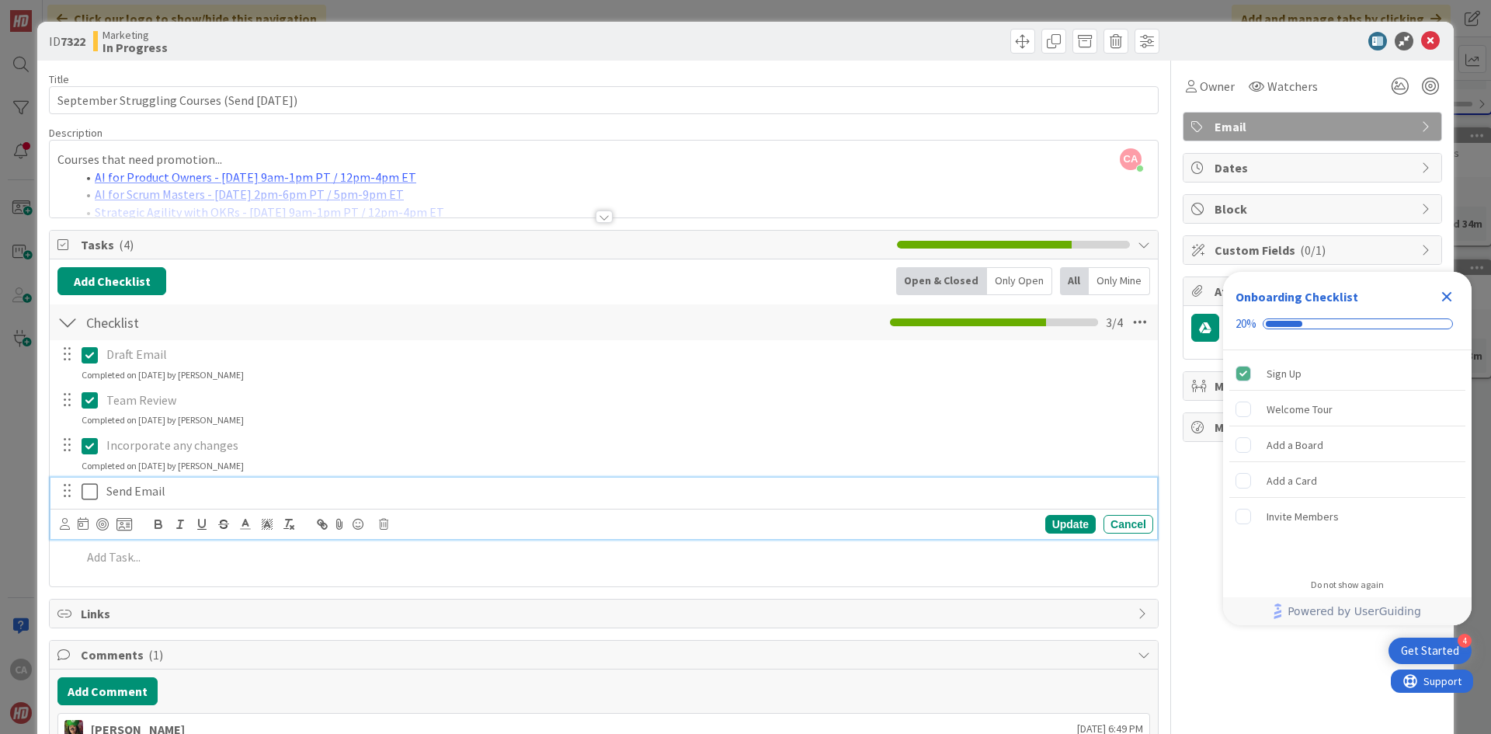
click at [89, 489] on icon at bounding box center [93, 491] width 23 height 19
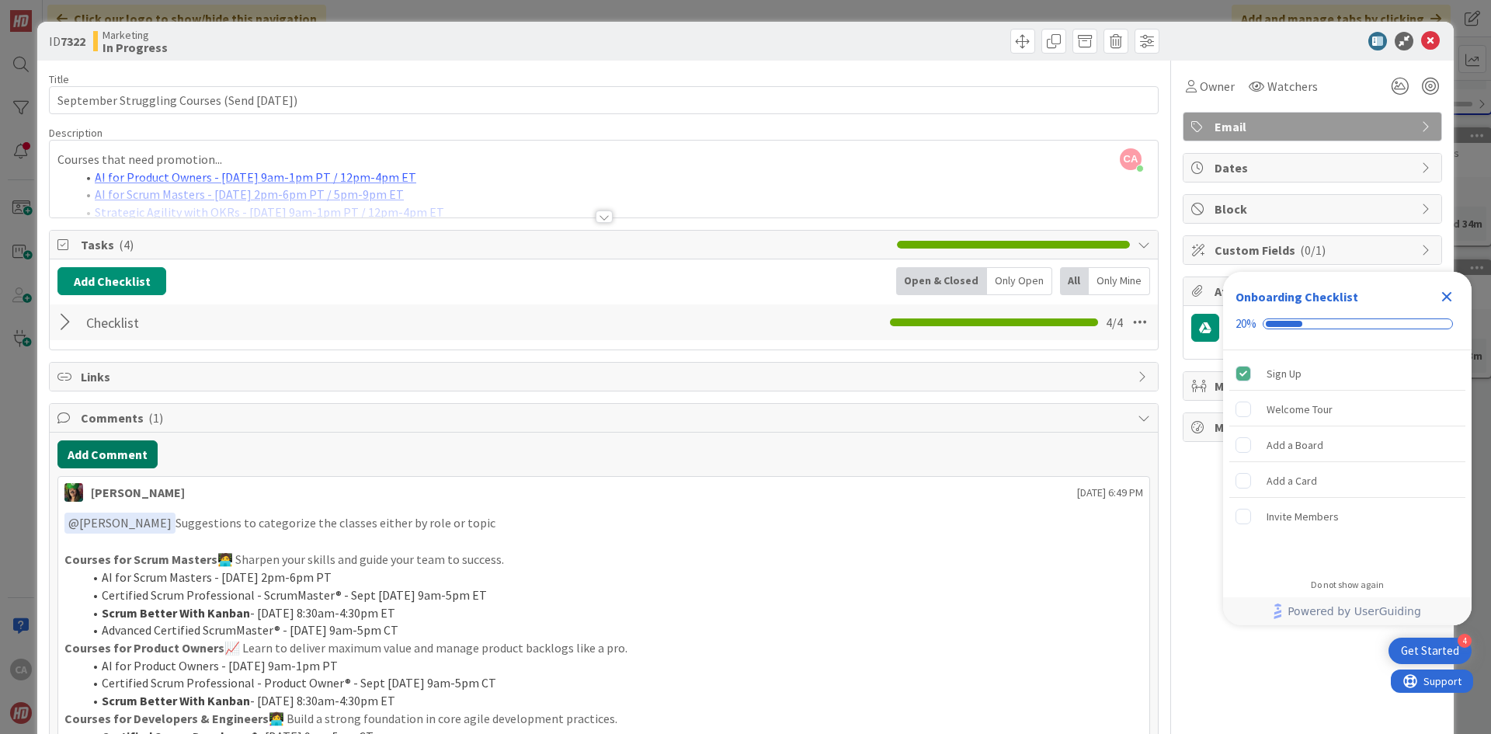
click at [113, 448] on button "Add Comment" at bounding box center [107, 454] width 100 height 28
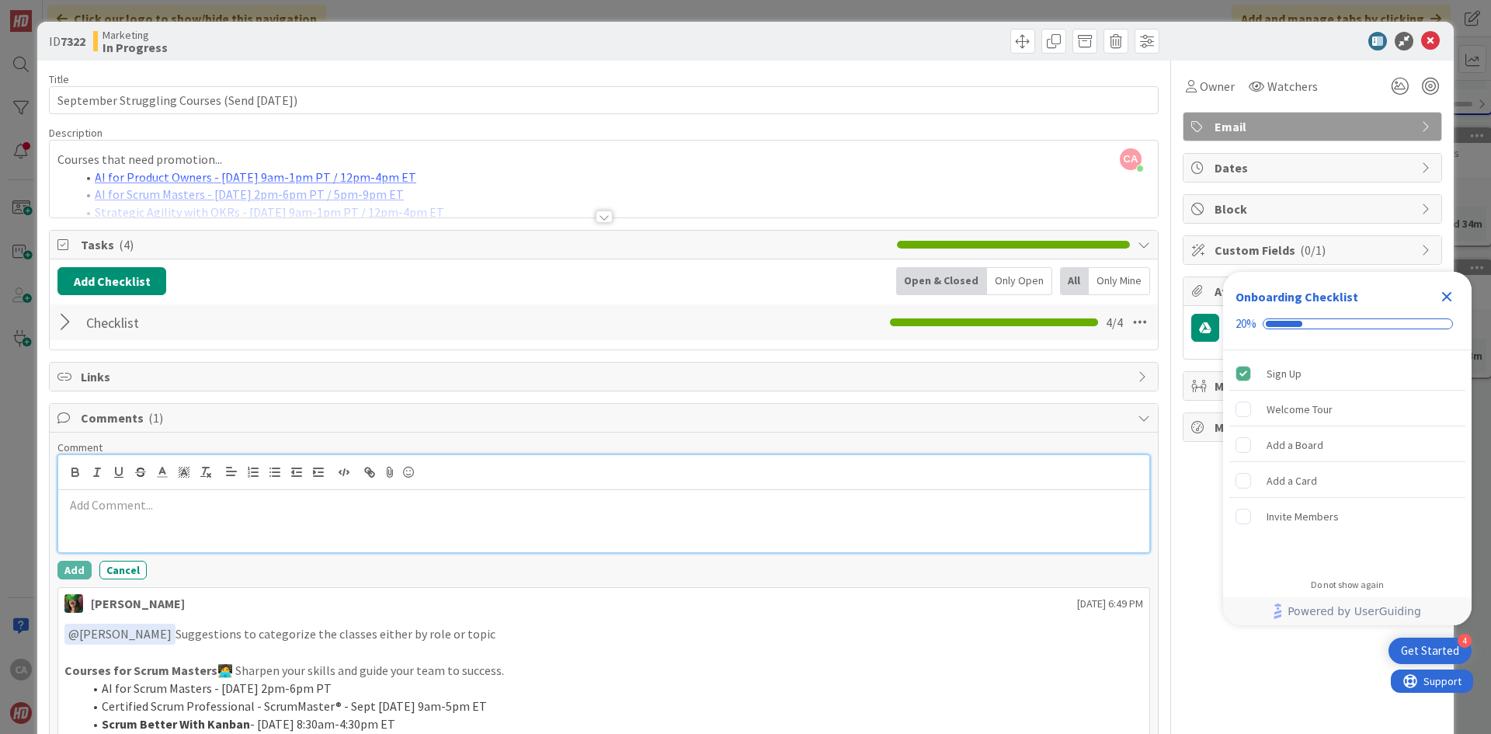
click at [318, 502] on p at bounding box center [603, 505] width 1079 height 18
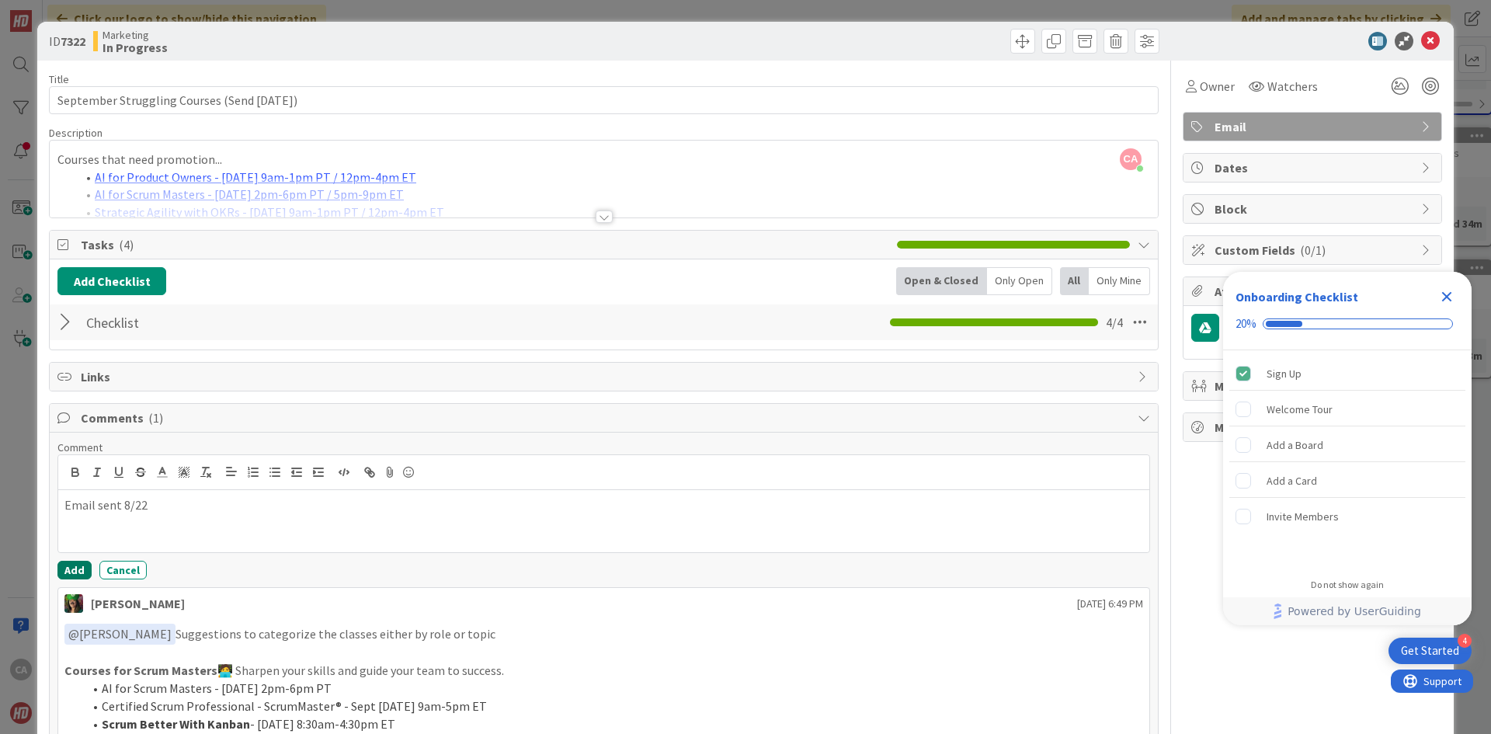
click at [71, 565] on button "Add" at bounding box center [74, 570] width 34 height 19
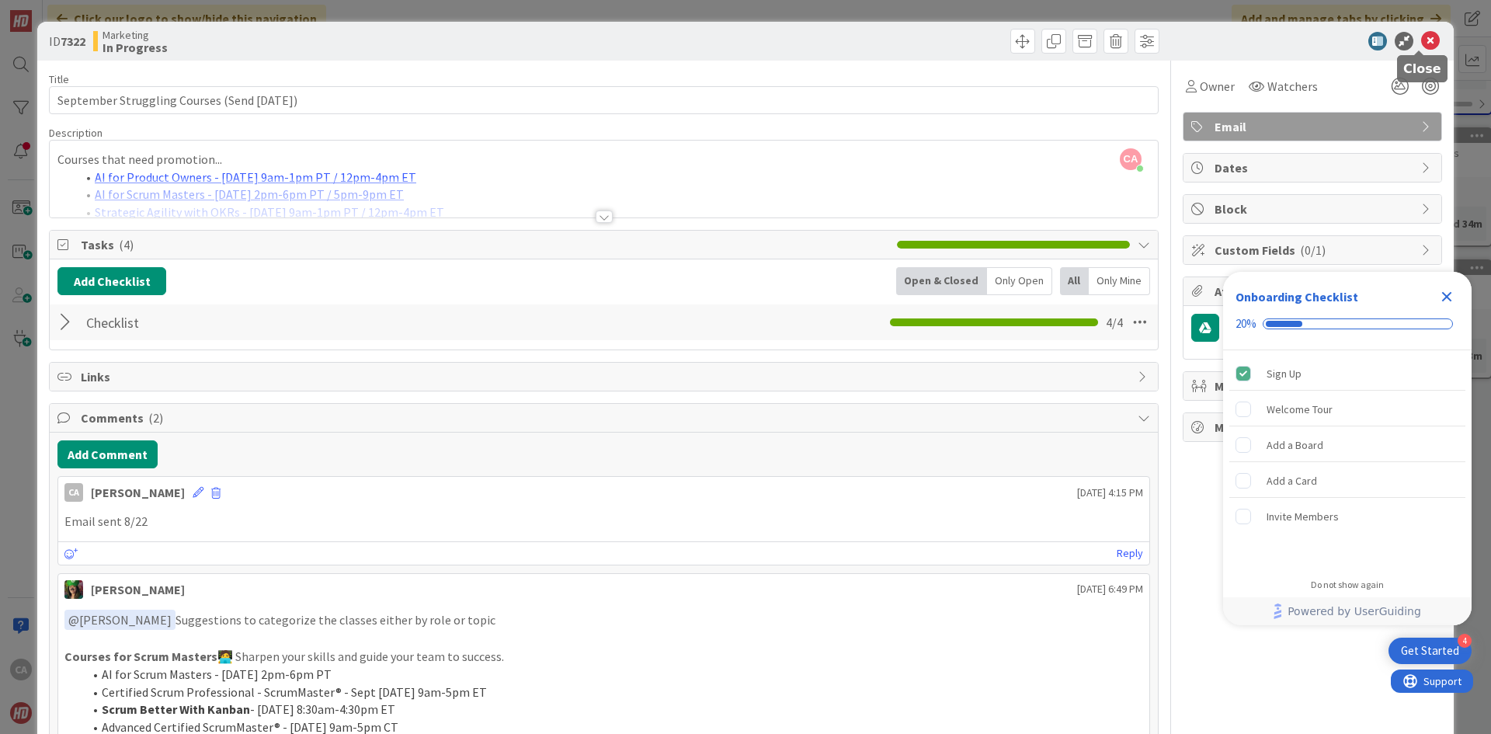
click at [1422, 40] on icon at bounding box center [1430, 41] width 19 height 19
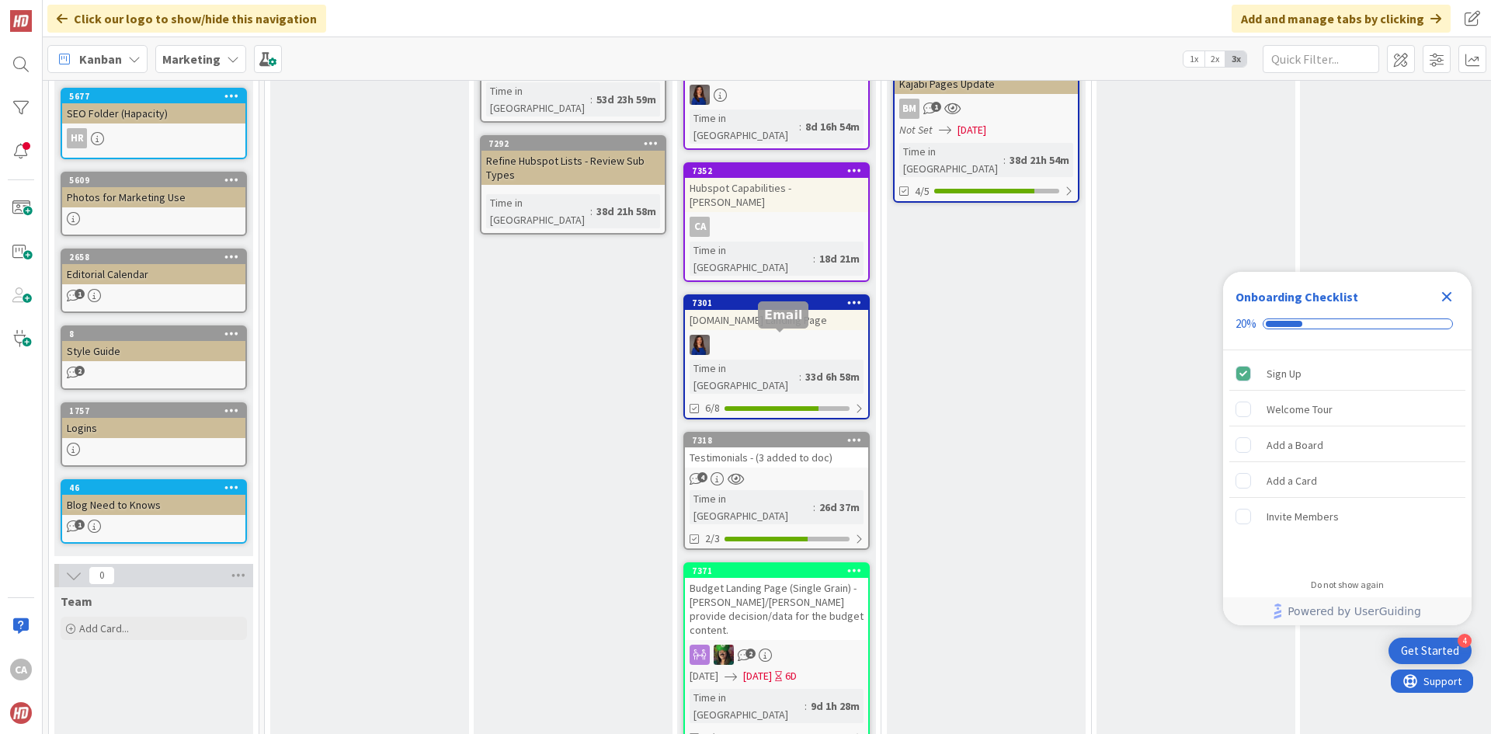
scroll to position [854, 0]
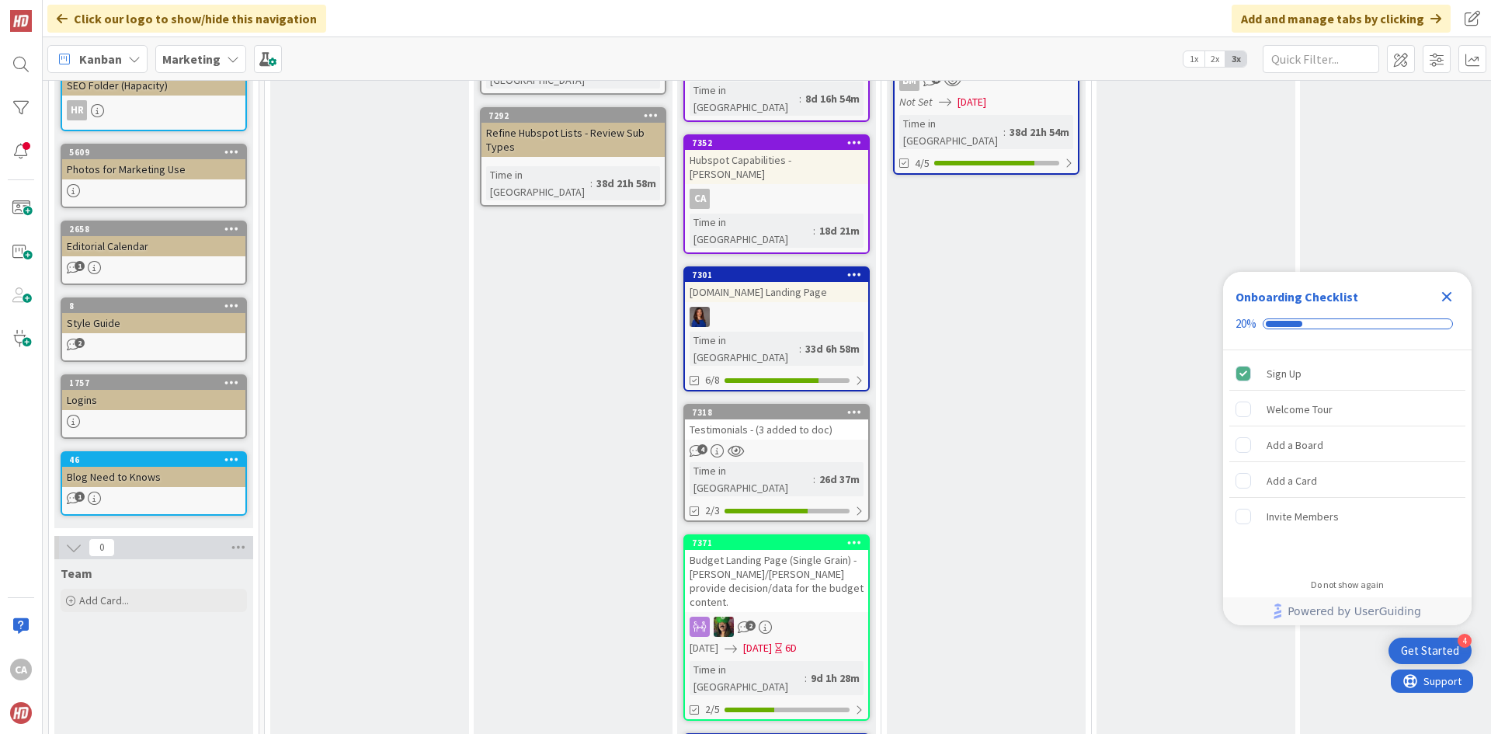
click at [775, 419] on div "Testimonials - (3 added to doc)" at bounding box center [776, 429] width 183 height 20
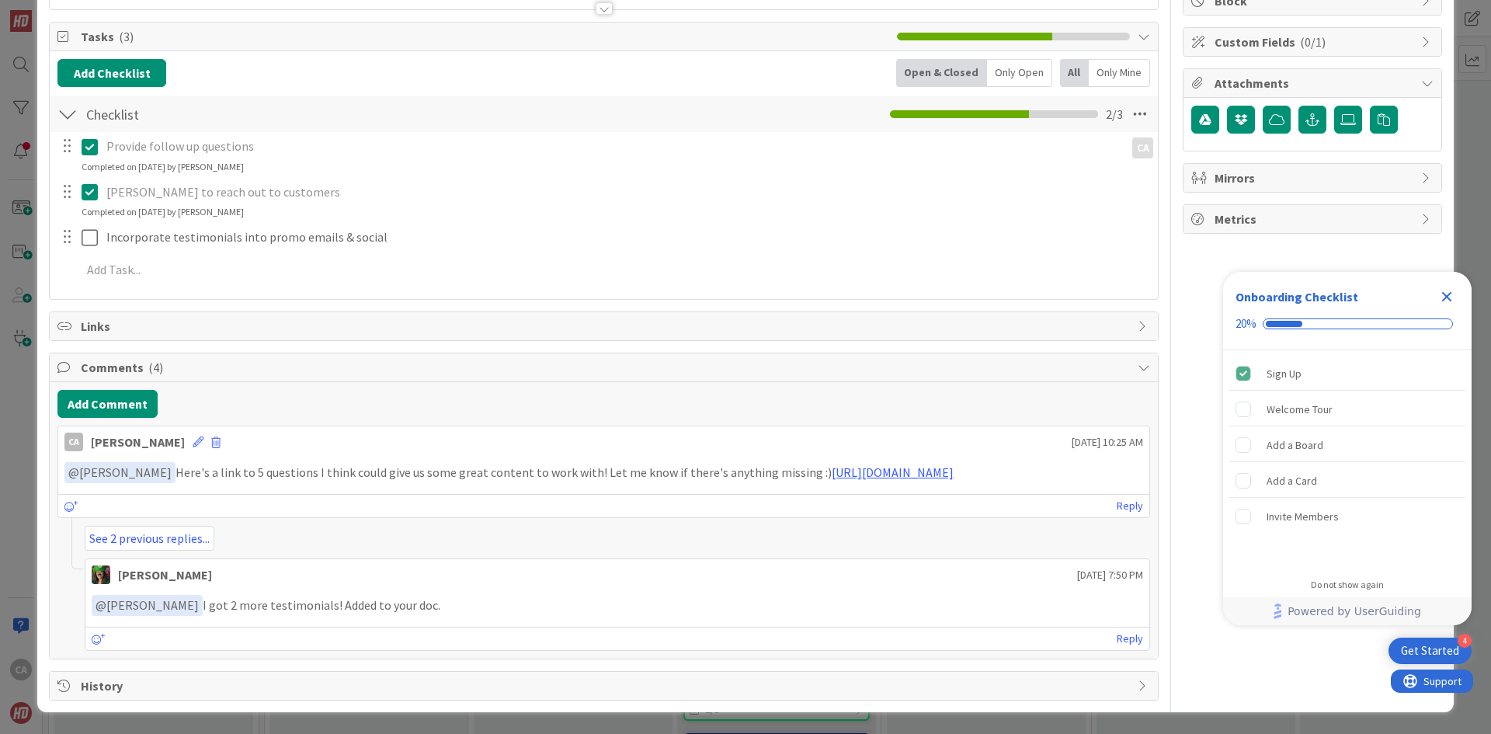
scroll to position [226, 0]
click at [102, 390] on button "Add Comment" at bounding box center [107, 404] width 100 height 28
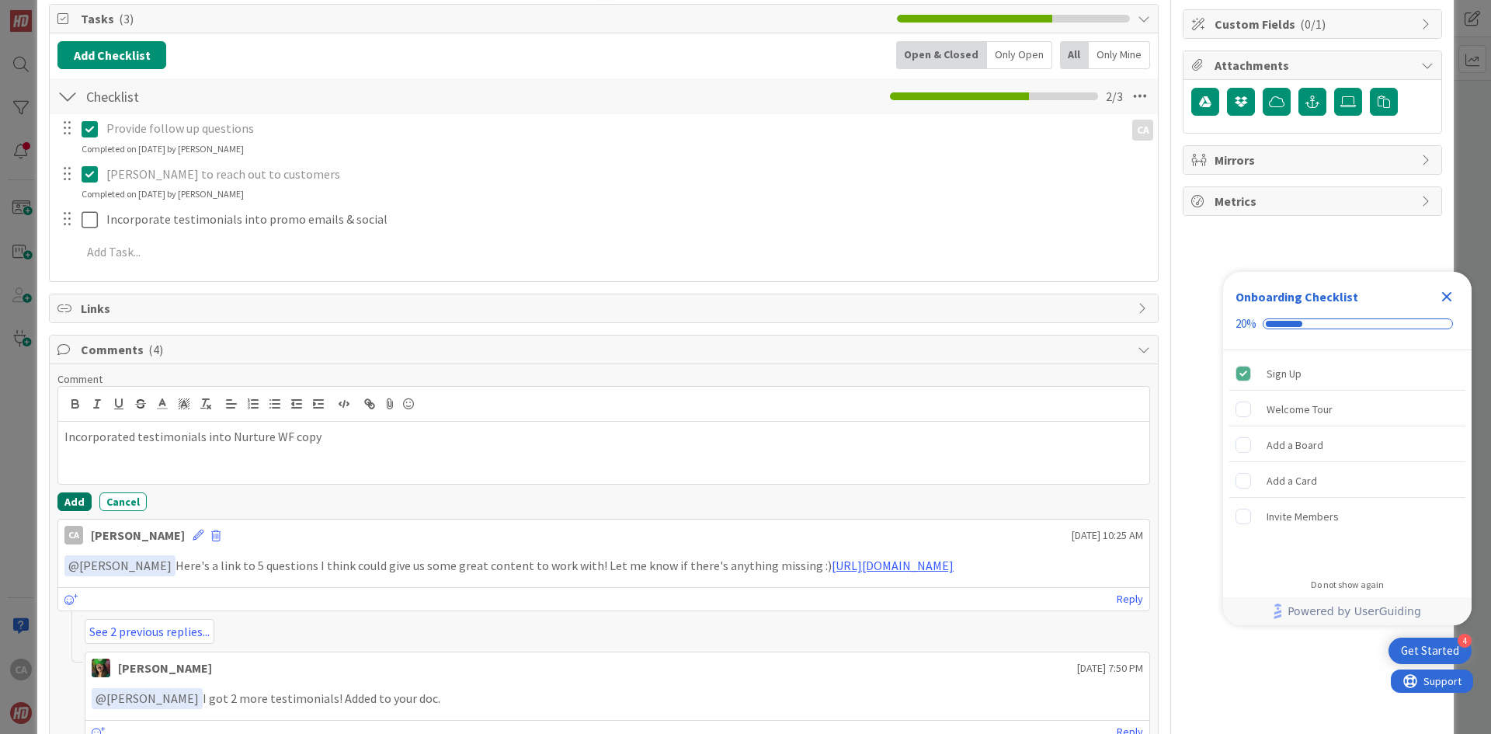
click at [71, 508] on button "Add" at bounding box center [74, 501] width 34 height 19
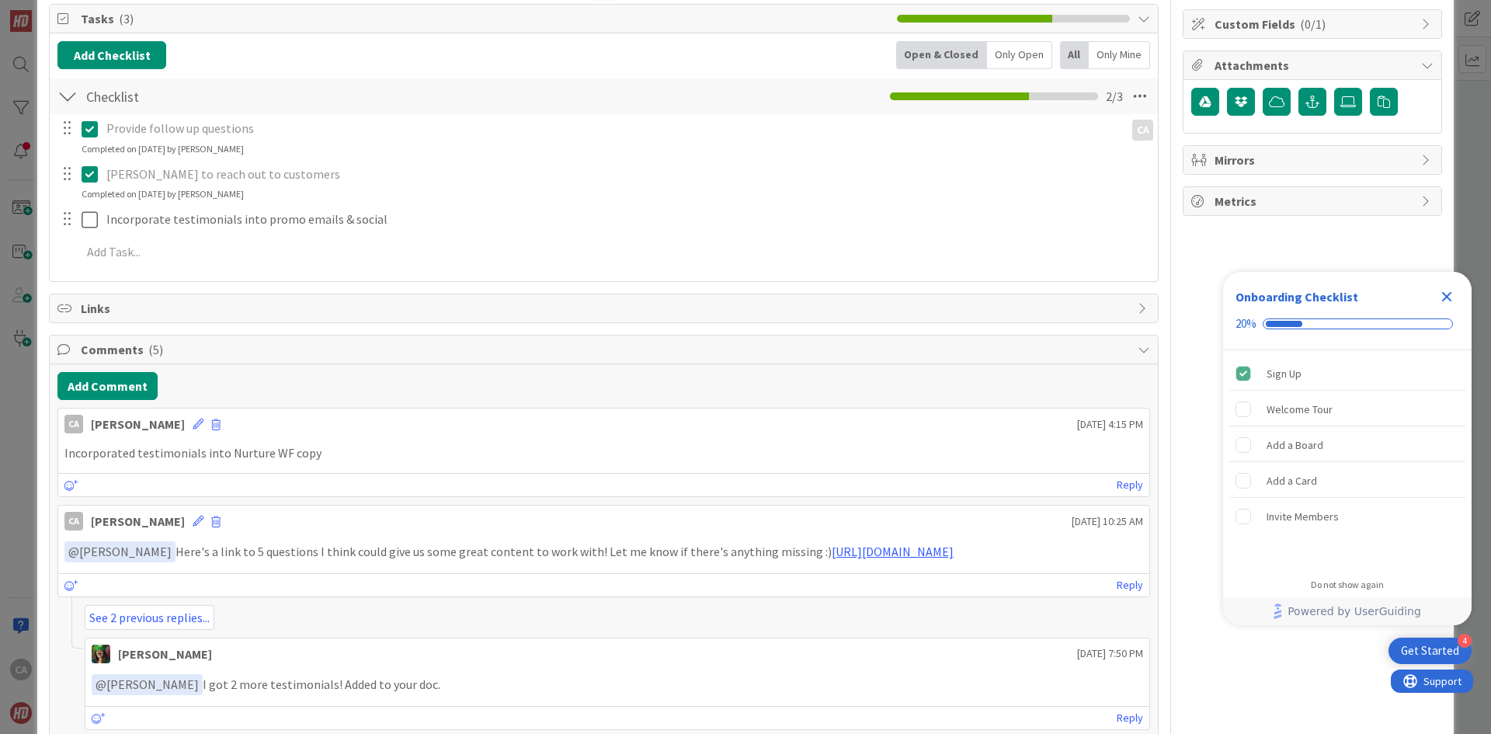
scroll to position [0, 0]
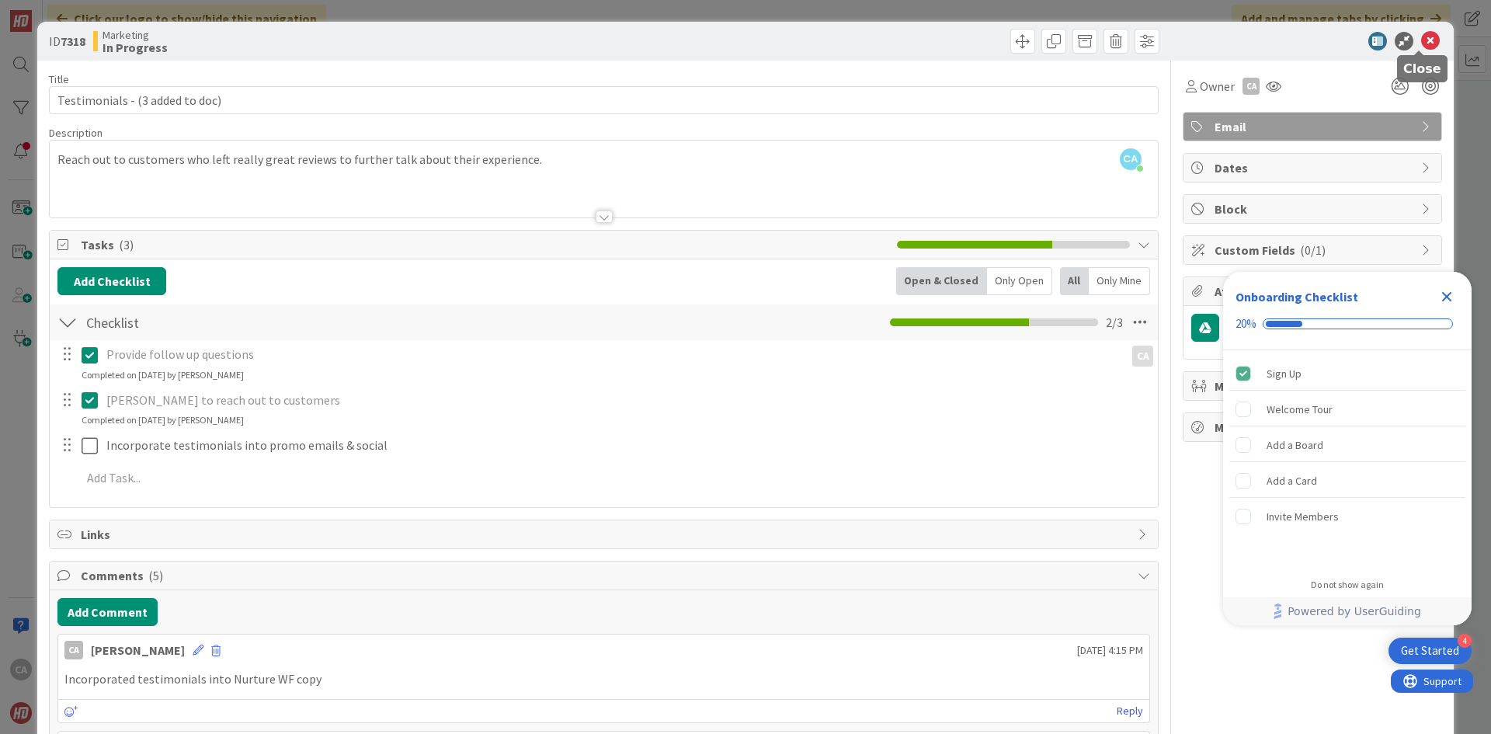
click at [1422, 41] on icon at bounding box center [1430, 41] width 19 height 19
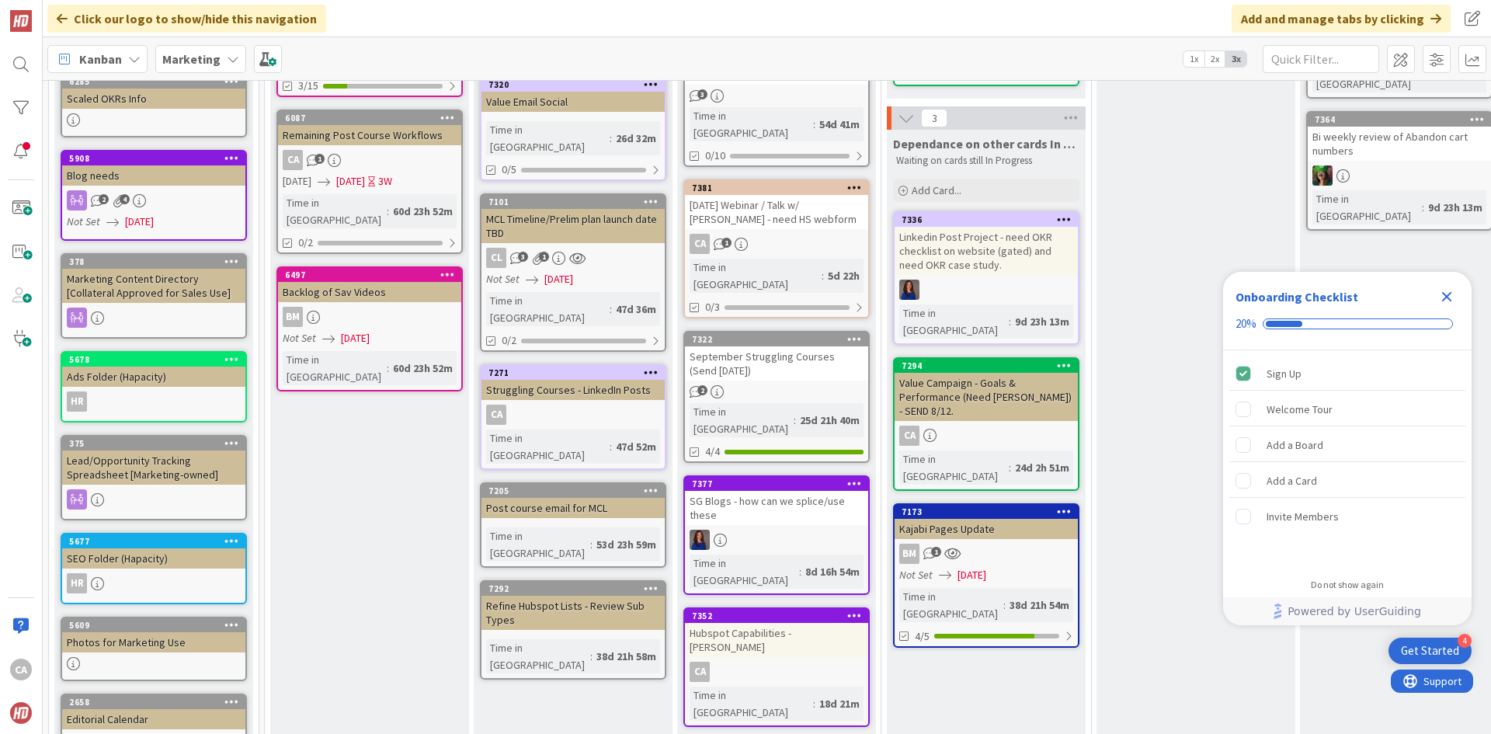
scroll to position [437, 0]
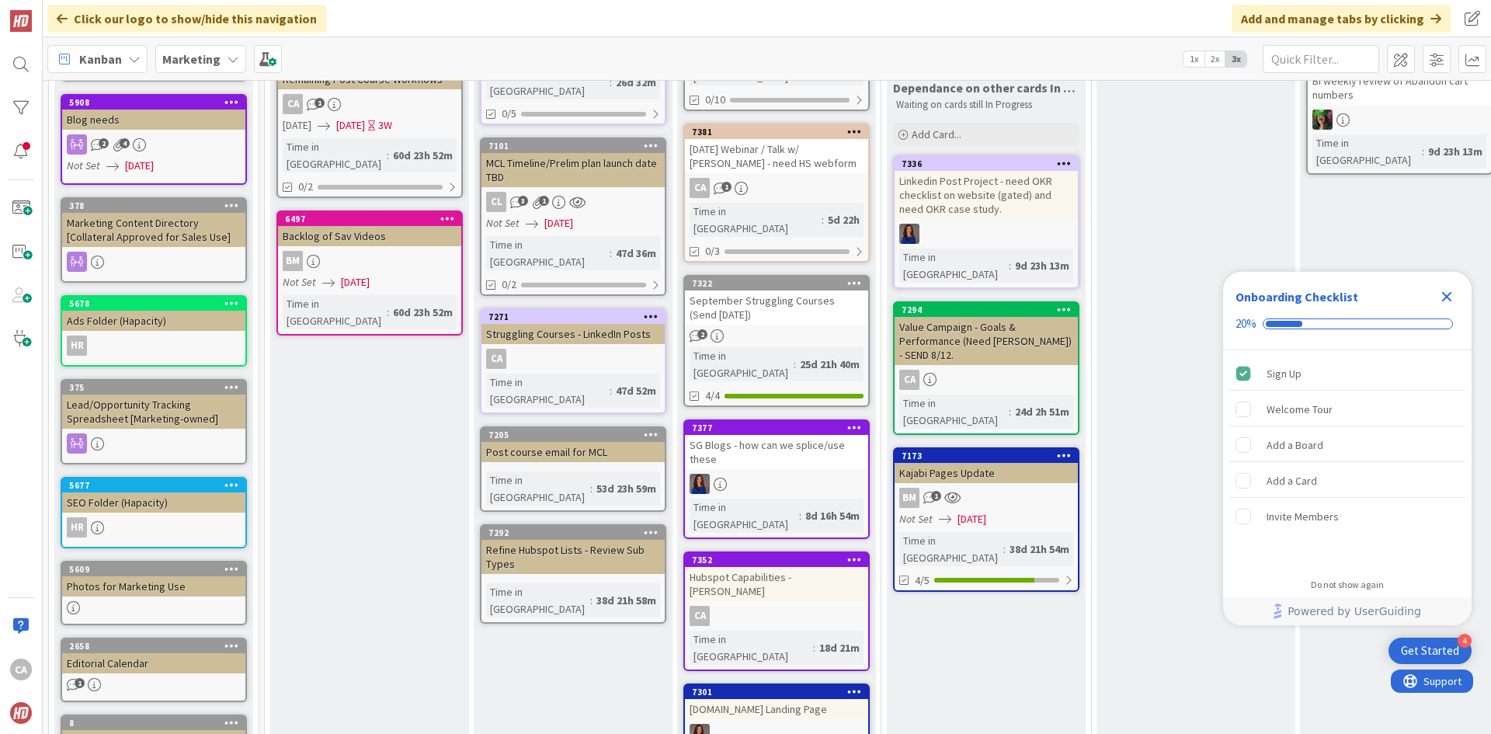
click at [782, 567] on div "Hubspot Capabilities - [PERSON_NAME]" at bounding box center [776, 584] width 183 height 34
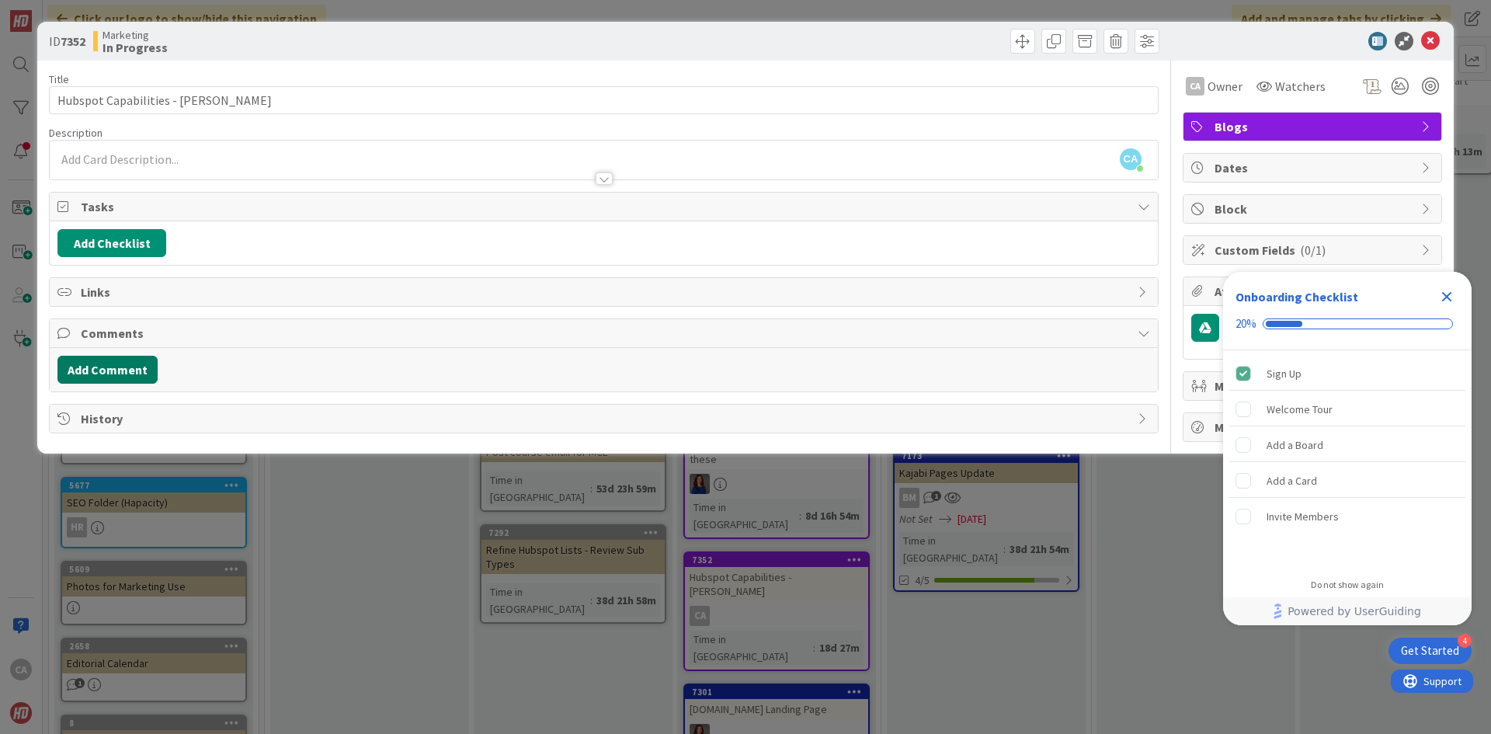
click at [117, 377] on button "Add Comment" at bounding box center [107, 370] width 100 height 28
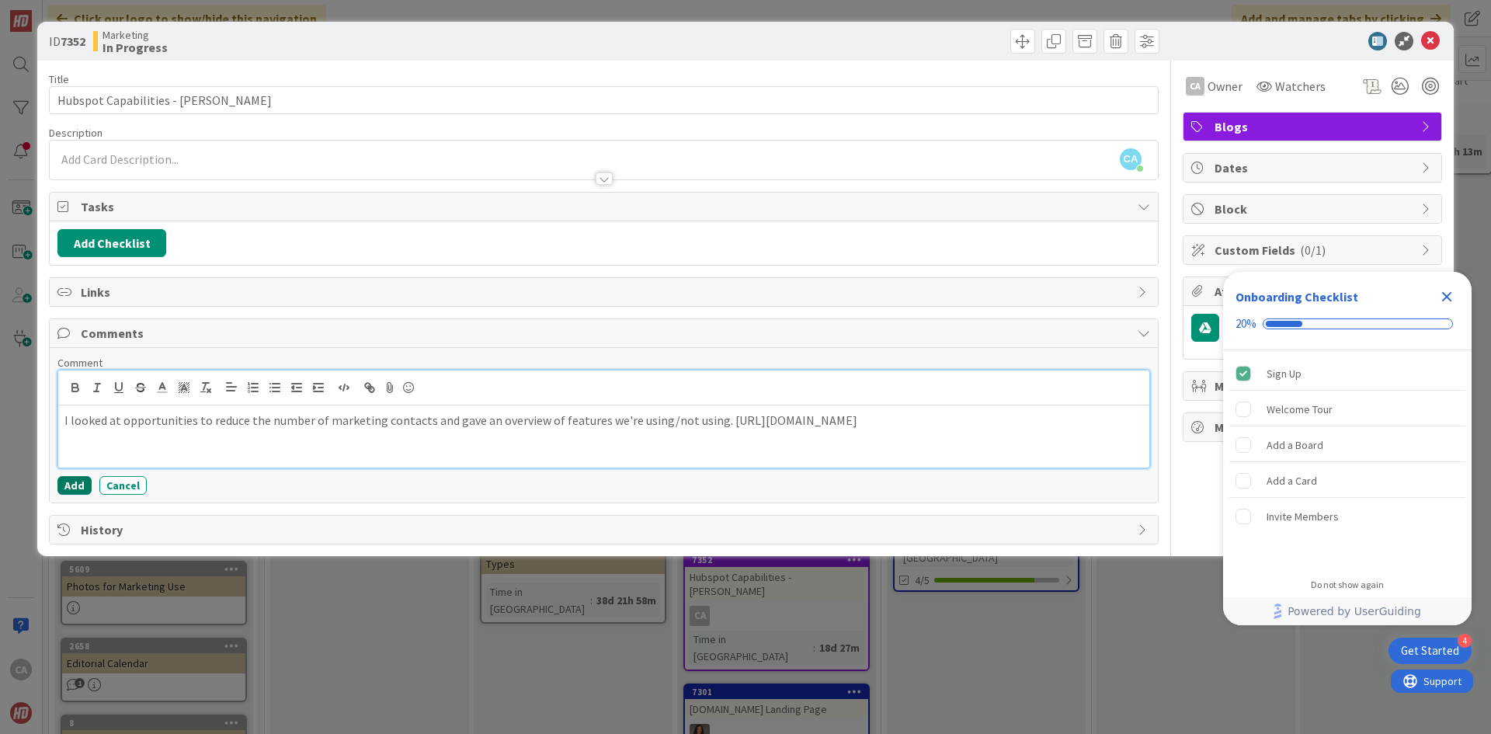
click at [76, 484] on button "Add" at bounding box center [74, 485] width 34 height 19
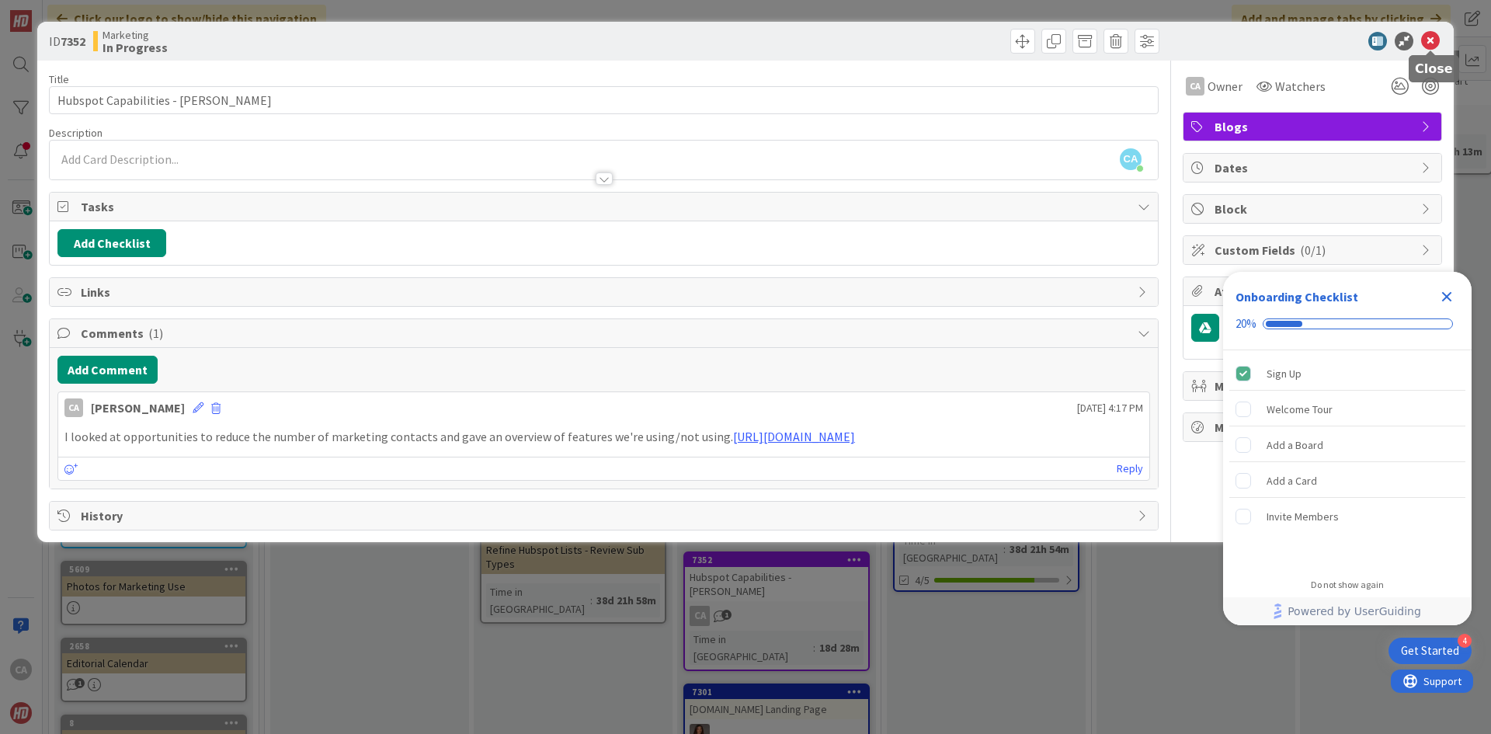
click at [1425, 44] on icon at bounding box center [1430, 41] width 19 height 19
